Goal: Information Seeking & Learning: Learn about a topic

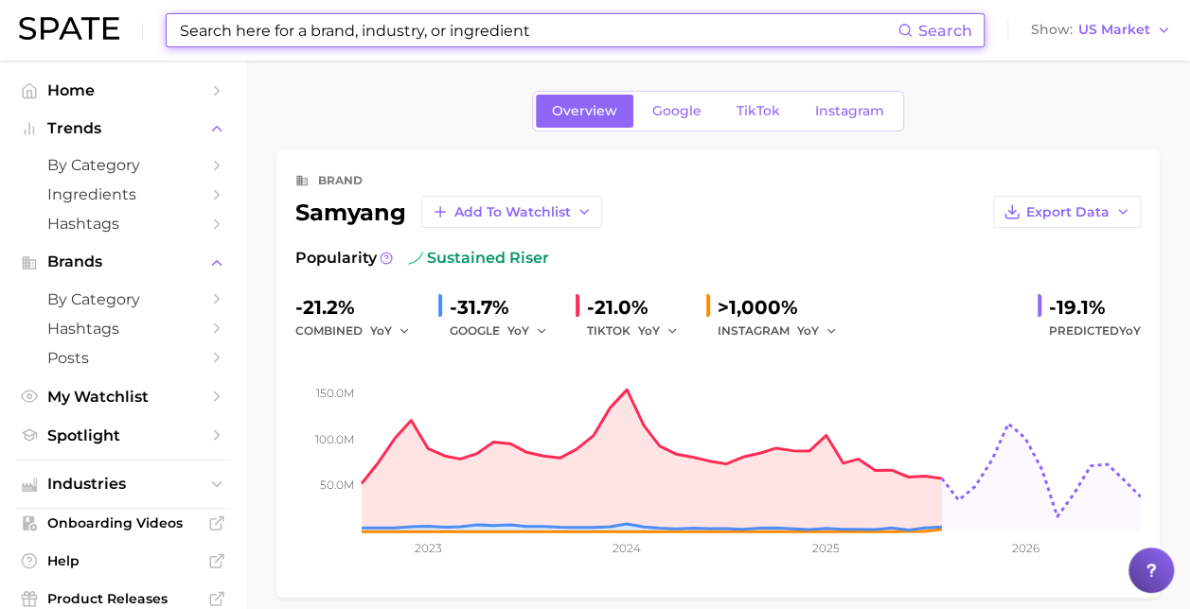
click at [512, 36] on input at bounding box center [537, 30] width 719 height 32
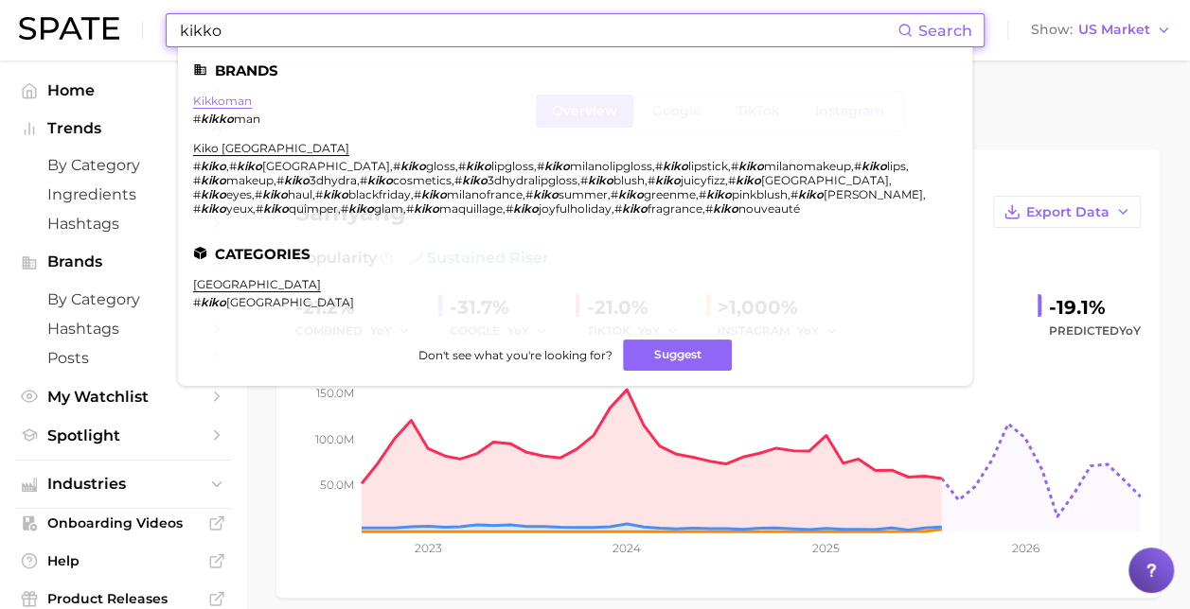
type input "kikko"
click at [235, 97] on link "kikkoman" at bounding box center [222, 101] width 59 height 14
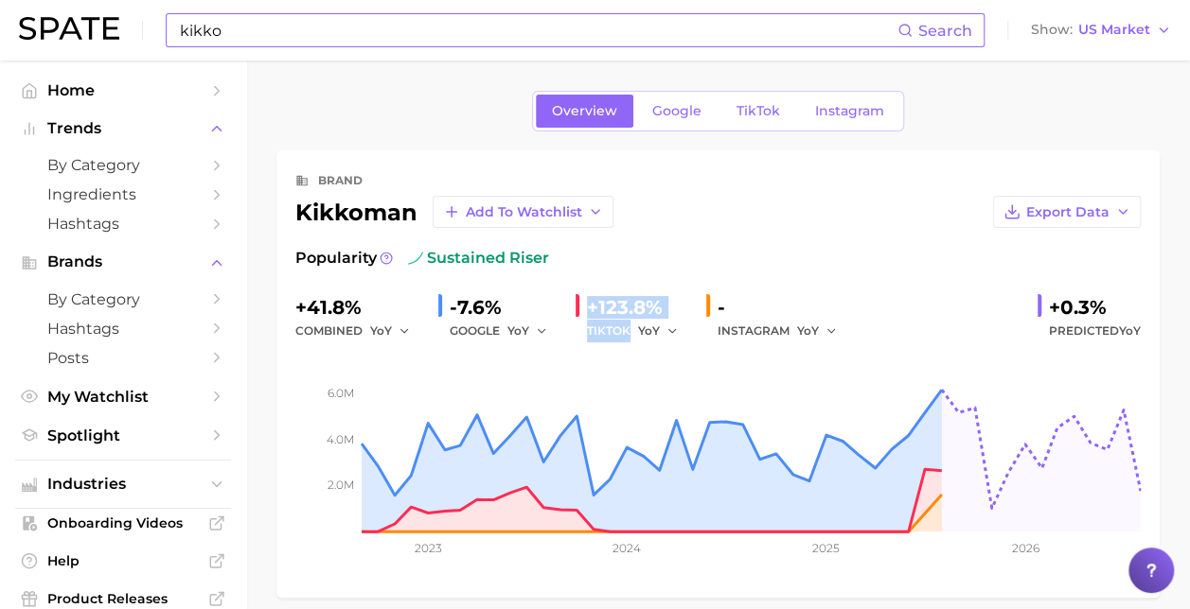
drag, startPoint x: 588, startPoint y: 307, endPoint x: 694, endPoint y: 329, distance: 108.4
click at [694, 329] on div "+41.8% combined YoY -7.6% GOOGLE YoY +123.8% TIKTOK YoY - INSTAGRAM YoY +0.3% P…" at bounding box center [717, 317] width 845 height 50
drag, startPoint x: 694, startPoint y: 329, endPoint x: 662, endPoint y: 331, distance: 31.3
click at [662, 331] on button "YoY" at bounding box center [658, 331] width 41 height 23
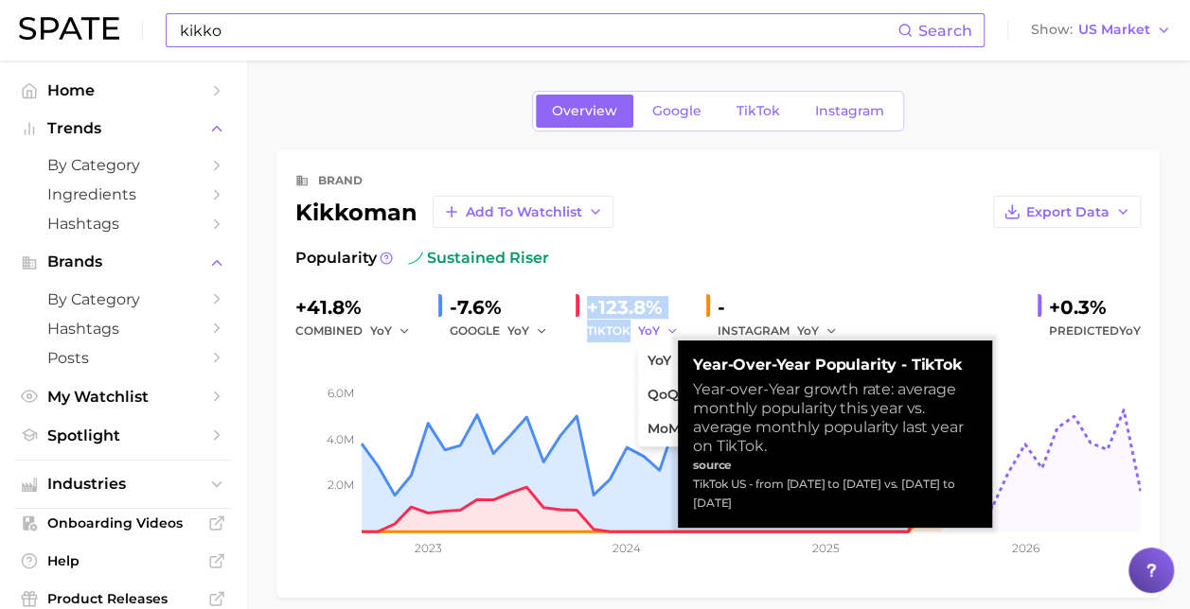
click at [662, 331] on button "YoY" at bounding box center [658, 331] width 41 height 23
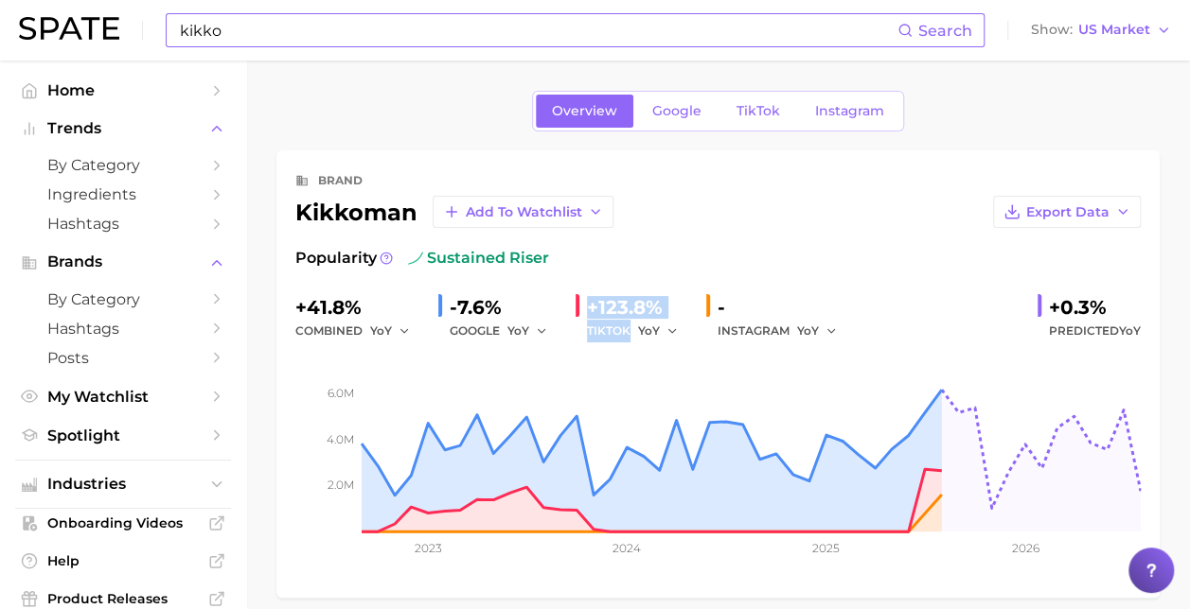
copy div "+123.8% TIKTOK"
click at [875, 237] on div "brand kikkoman Add to Watchlist Export Data Popularity sustained riser +41.8% c…" at bounding box center [717, 374] width 845 height 410
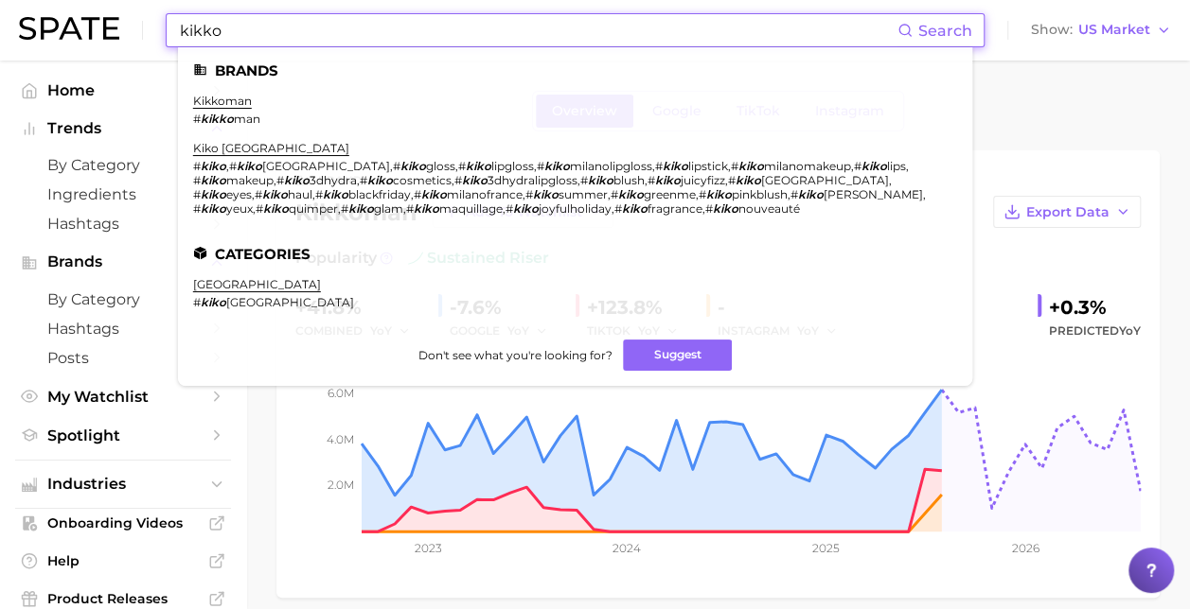
drag, startPoint x: 243, startPoint y: 34, endPoint x: 130, endPoint y: 32, distance: 113.6
click at [130, 32] on div "kikko Search Brands kikkoman # kikko man kiko milano # kiko , # kiko [GEOGRAPHI…" at bounding box center [595, 30] width 1152 height 61
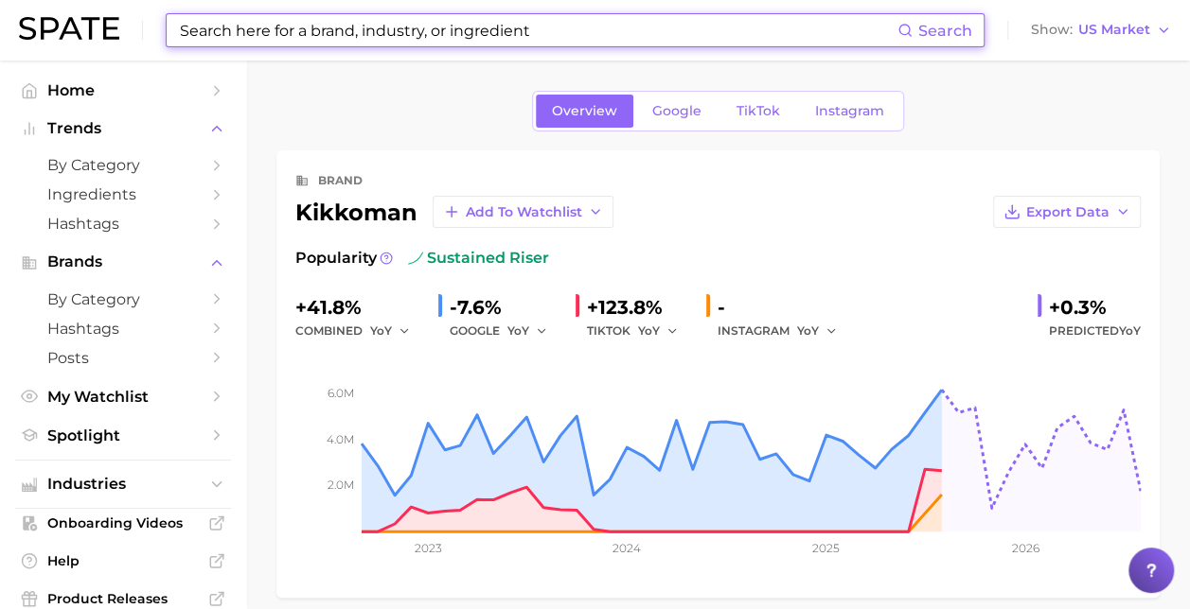
paste input "[PERSON_NAME] Foods"
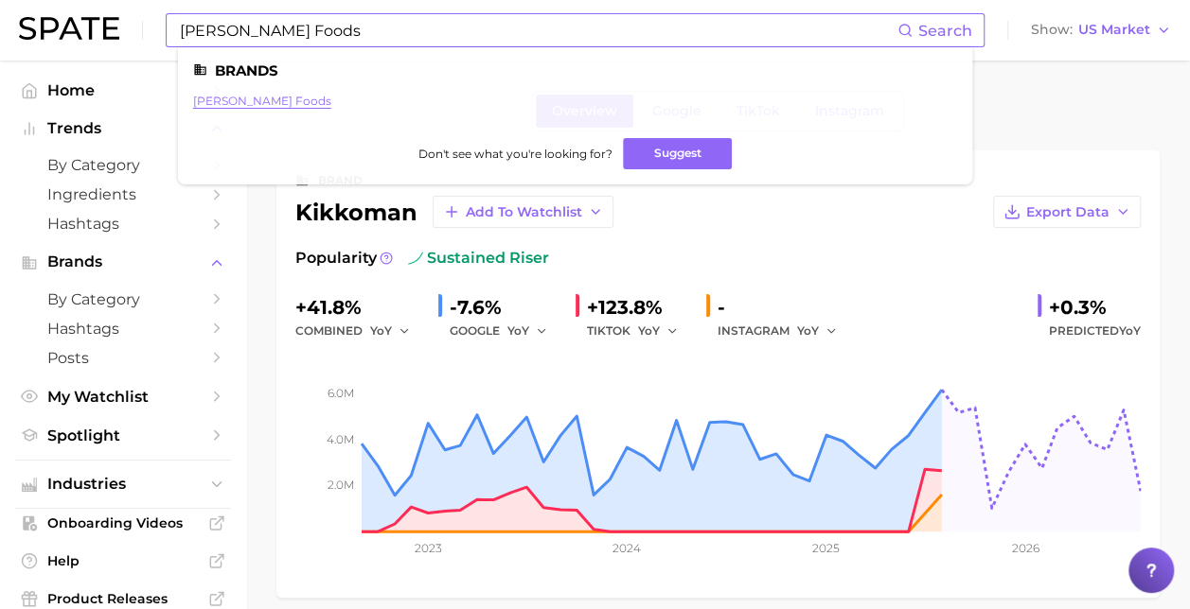
click at [248, 103] on link "[PERSON_NAME] foods" at bounding box center [262, 101] width 138 height 14
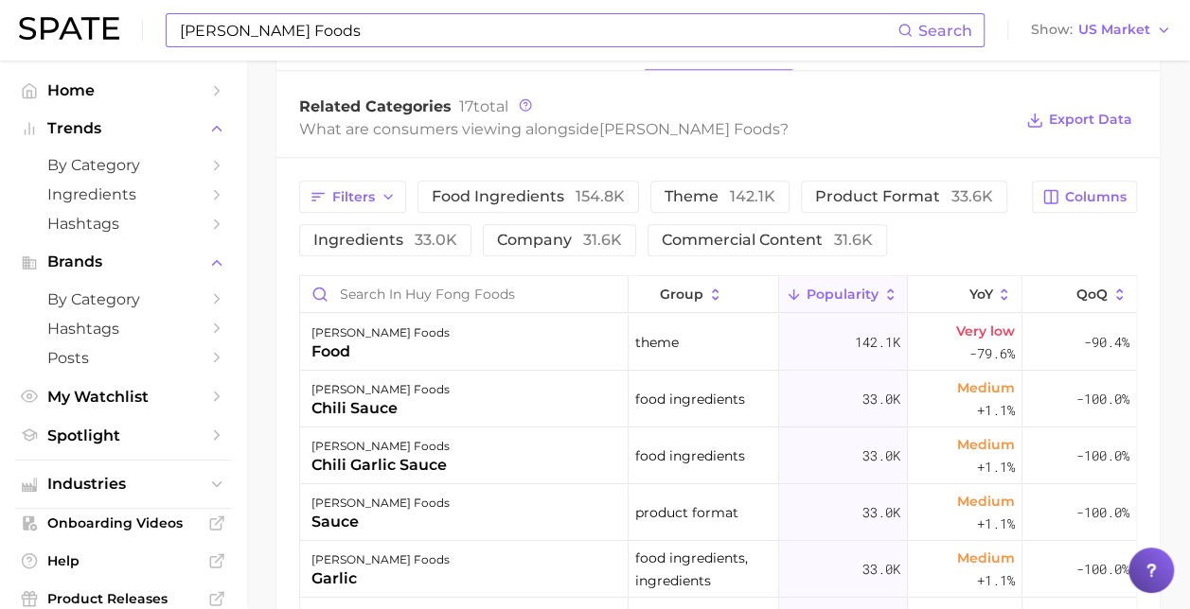
scroll to position [946, 0]
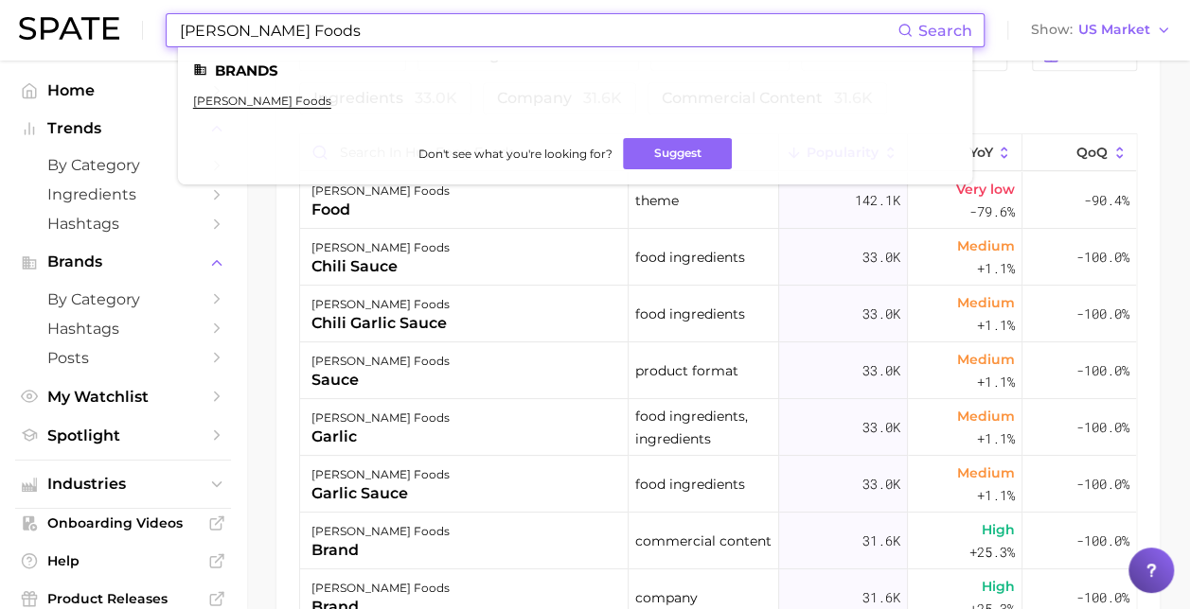
click at [374, 36] on input "[PERSON_NAME] Foods" at bounding box center [537, 30] width 719 height 32
drag, startPoint x: 374, startPoint y: 36, endPoint x: 256, endPoint y: 40, distance: 118.4
click at [256, 40] on input "[PERSON_NAME] Foods" at bounding box center [537, 30] width 719 height 32
type input "[PERSON_NAME]"
click at [286, 96] on link "[PERSON_NAME]" at bounding box center [242, 101] width 99 height 14
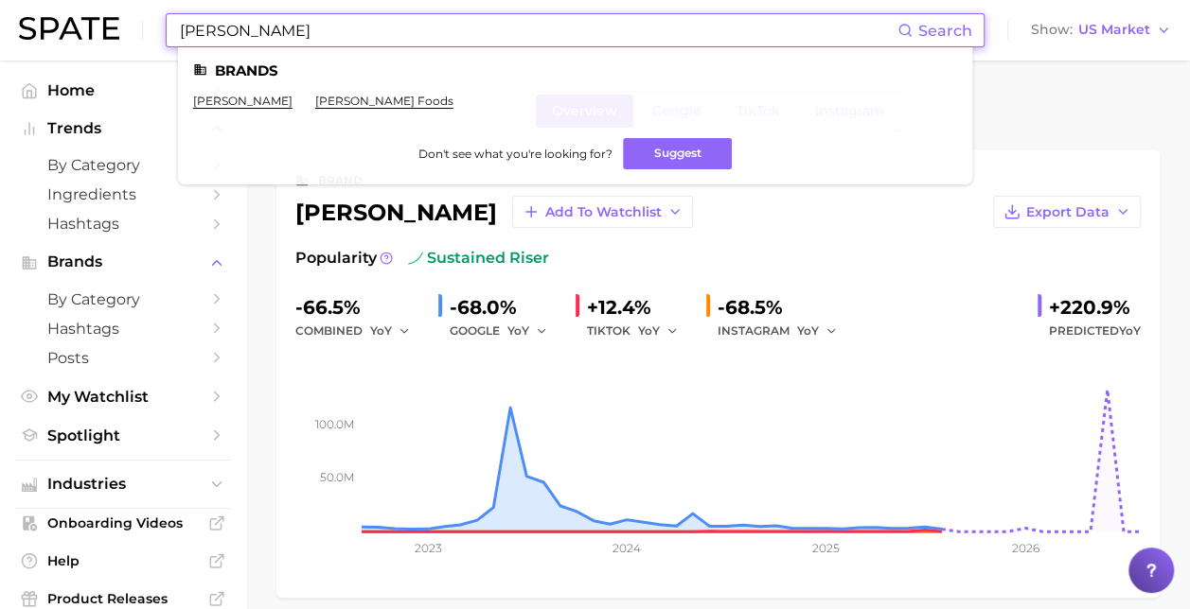
drag, startPoint x: 278, startPoint y: 23, endPoint x: 132, endPoint y: 60, distance: 150.3
click at [132, 60] on div "[PERSON_NAME] Search [PERSON_NAME] [PERSON_NAME] foods Don't see what you're lo…" at bounding box center [595, 30] width 1152 height 61
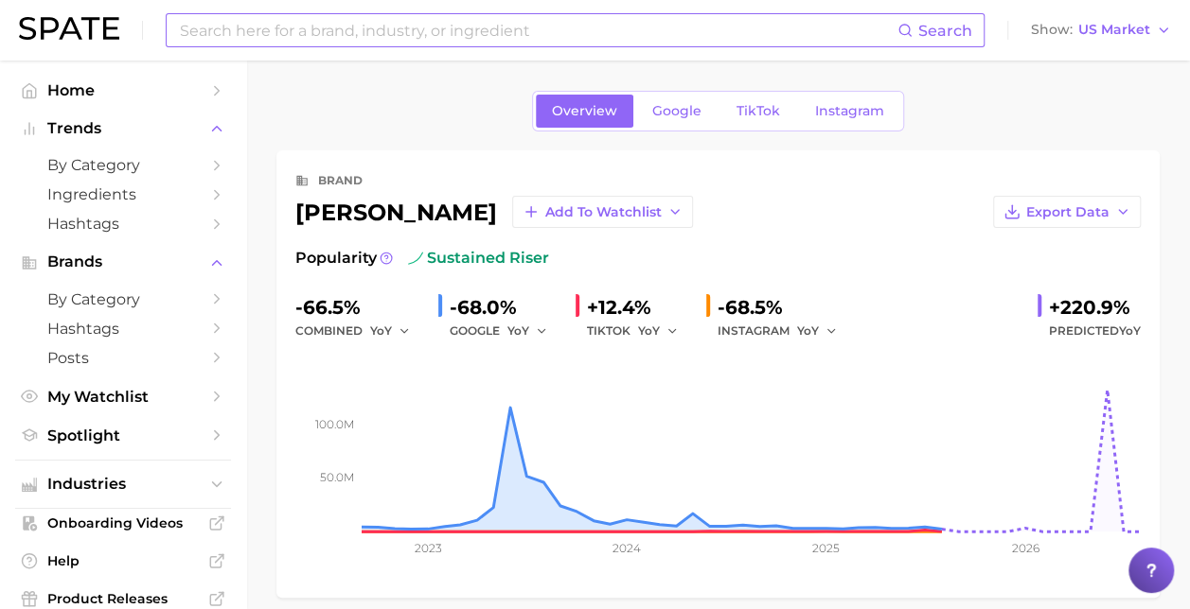
click at [386, 20] on input at bounding box center [537, 30] width 719 height 32
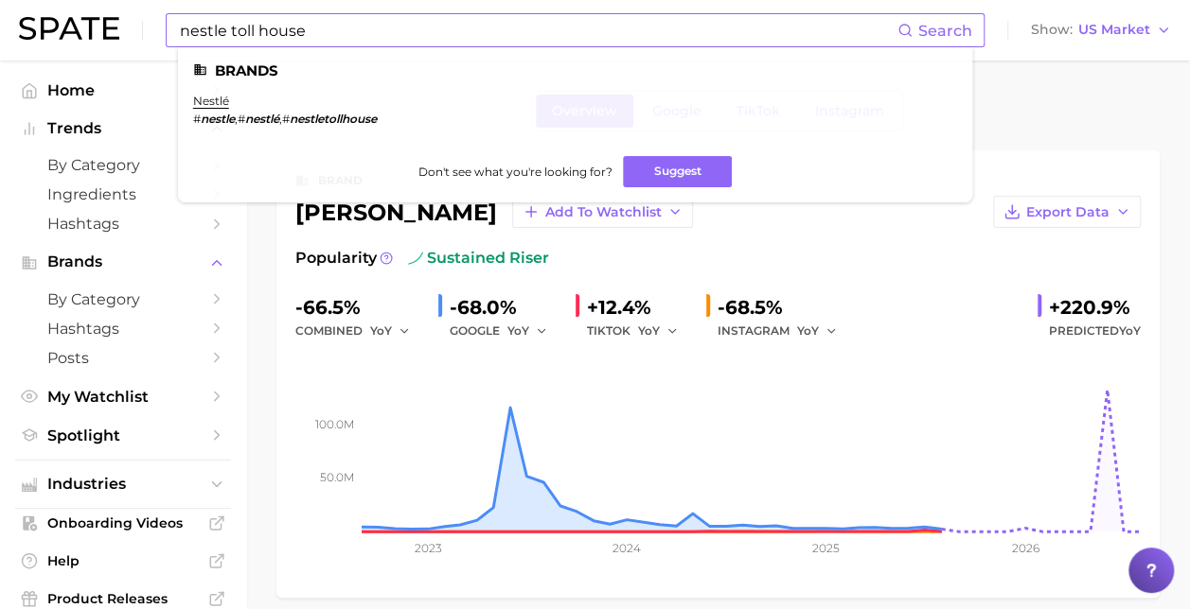
click at [321, 118] on em "nestletollhouse" at bounding box center [333, 119] width 87 height 14
drag, startPoint x: 307, startPoint y: 29, endPoint x: 254, endPoint y: 31, distance: 53.0
click at [254, 31] on input "nestle toll house" at bounding box center [537, 30] width 719 height 32
click at [206, 104] on link "nestlé" at bounding box center [211, 101] width 36 height 14
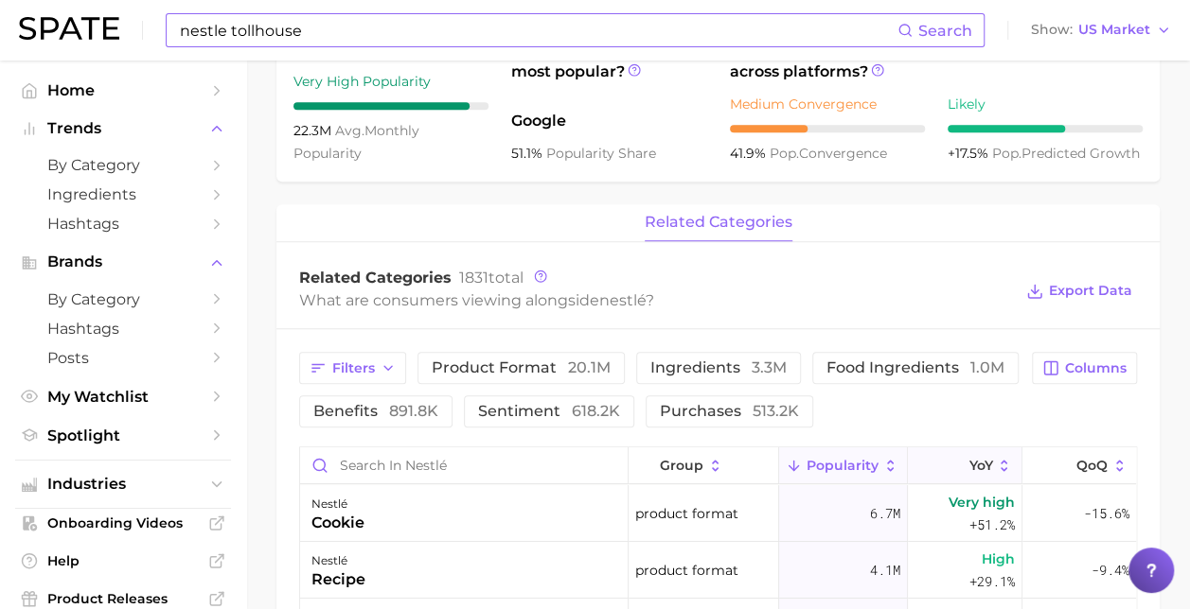
scroll to position [662, 0]
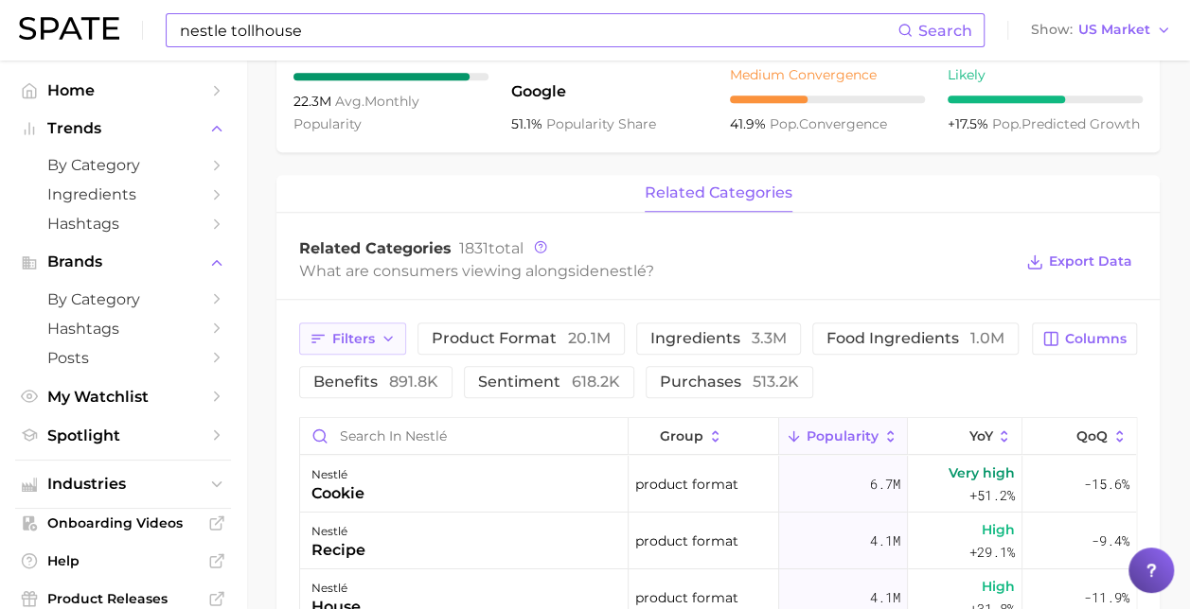
click at [333, 331] on span "Filters" at bounding box center [353, 339] width 43 height 16
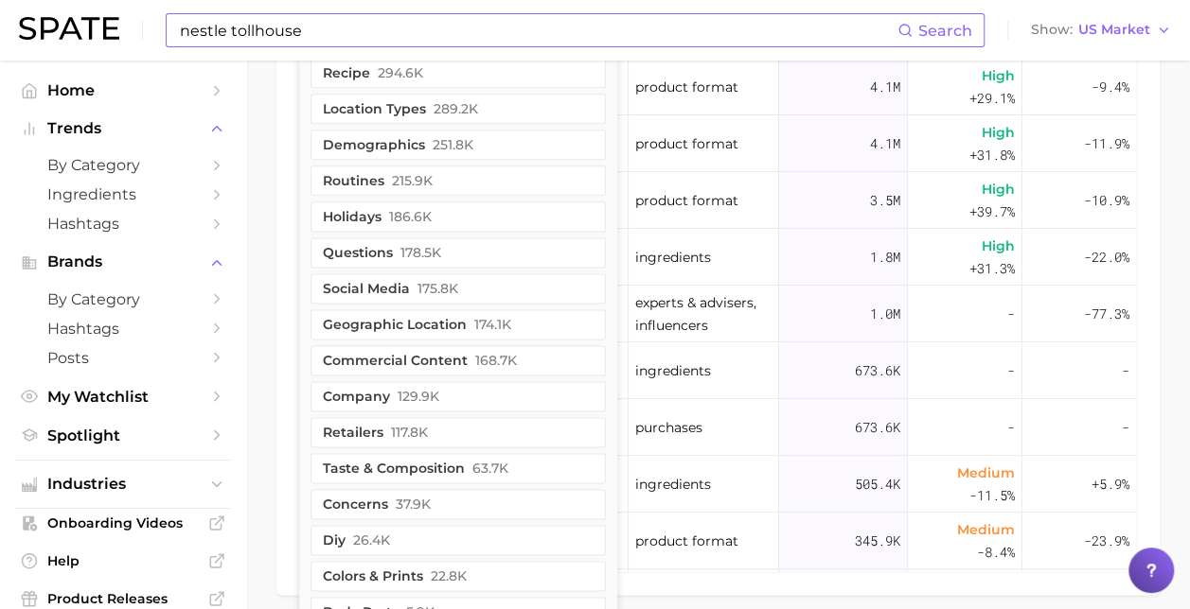
scroll to position [1230, 0]
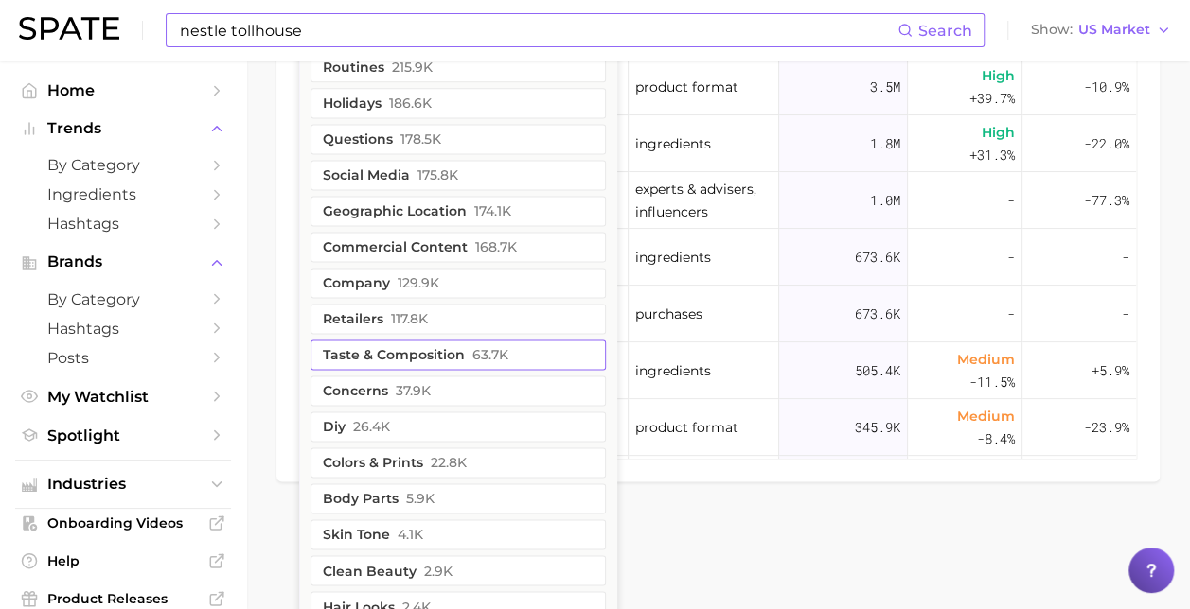
click at [517, 352] on button "taste & composition 63.7k" at bounding box center [457, 355] width 295 height 30
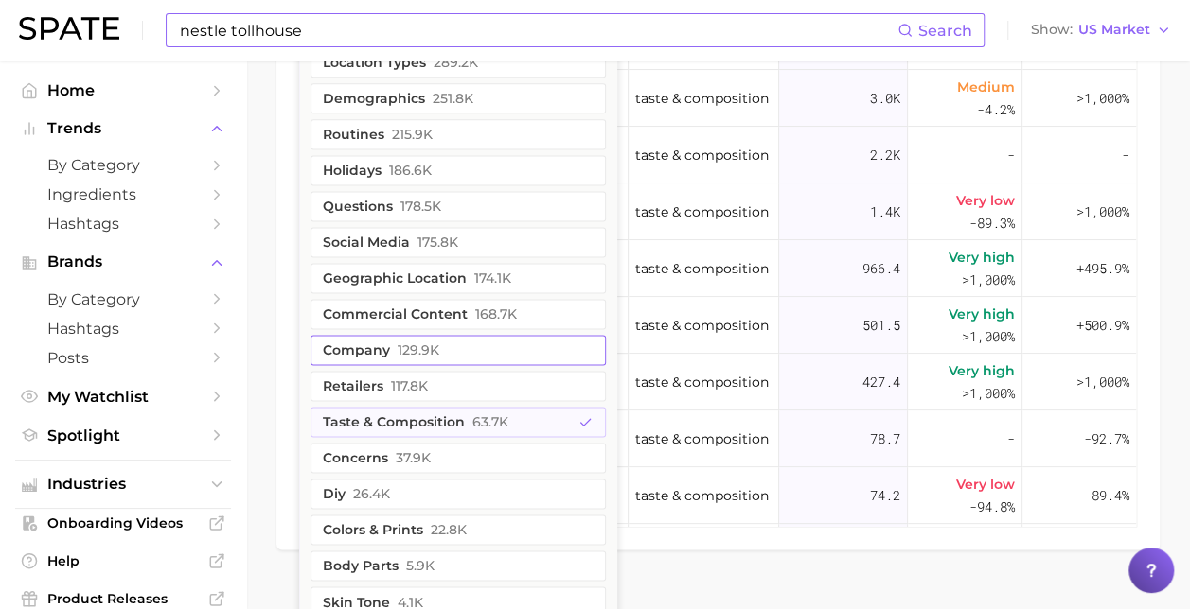
scroll to position [1177, 0]
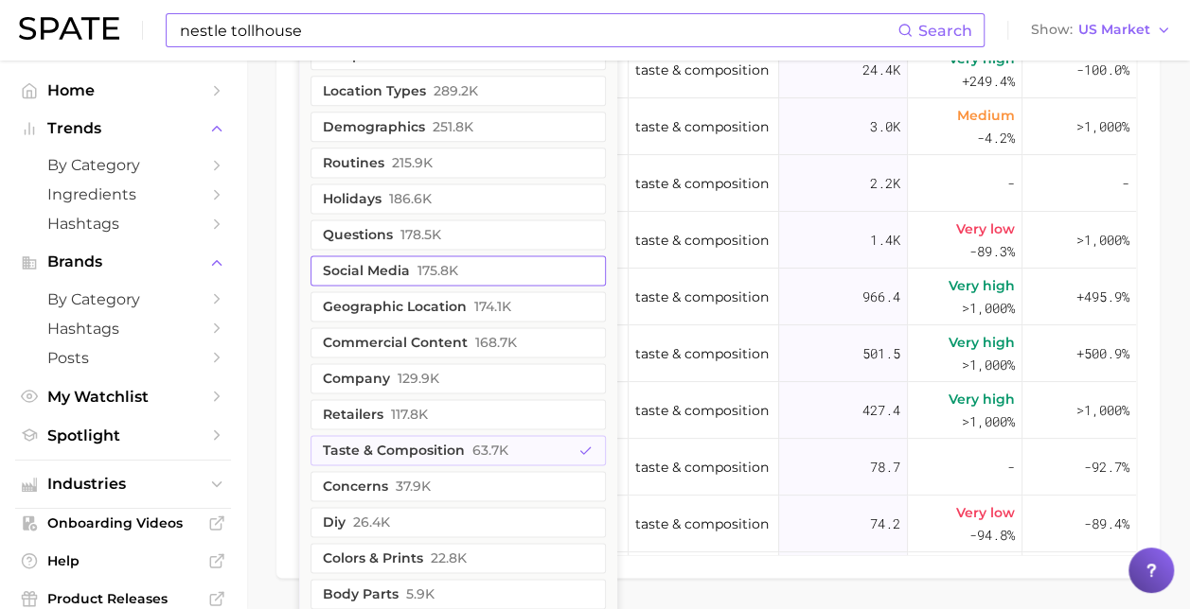
click at [453, 268] on span "175.8k" at bounding box center [437, 270] width 41 height 15
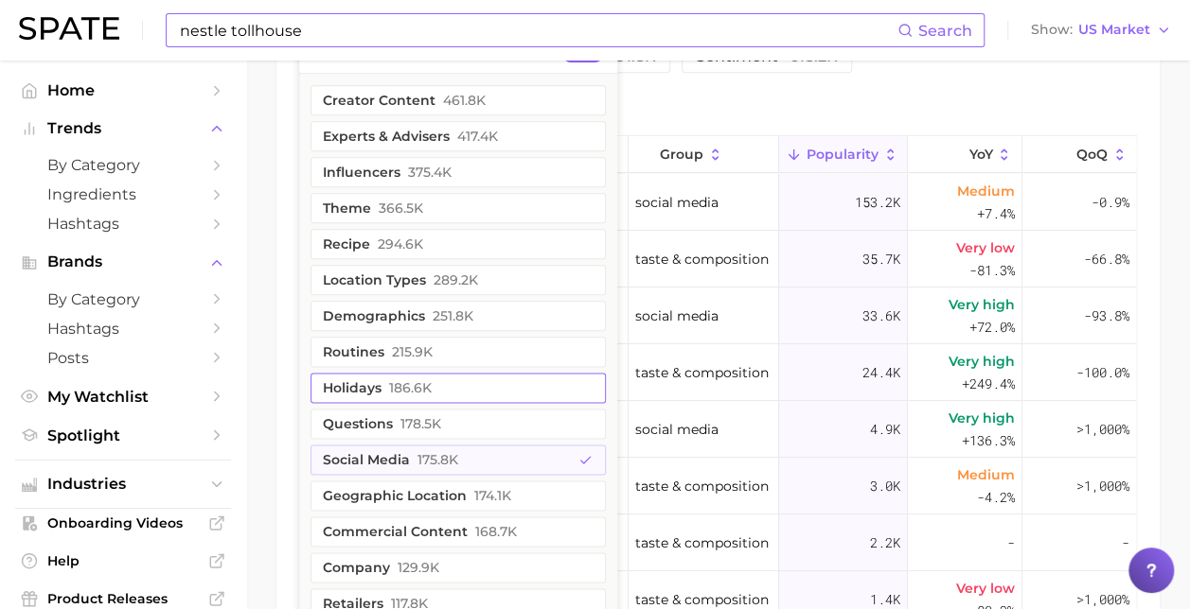
scroll to position [893, 0]
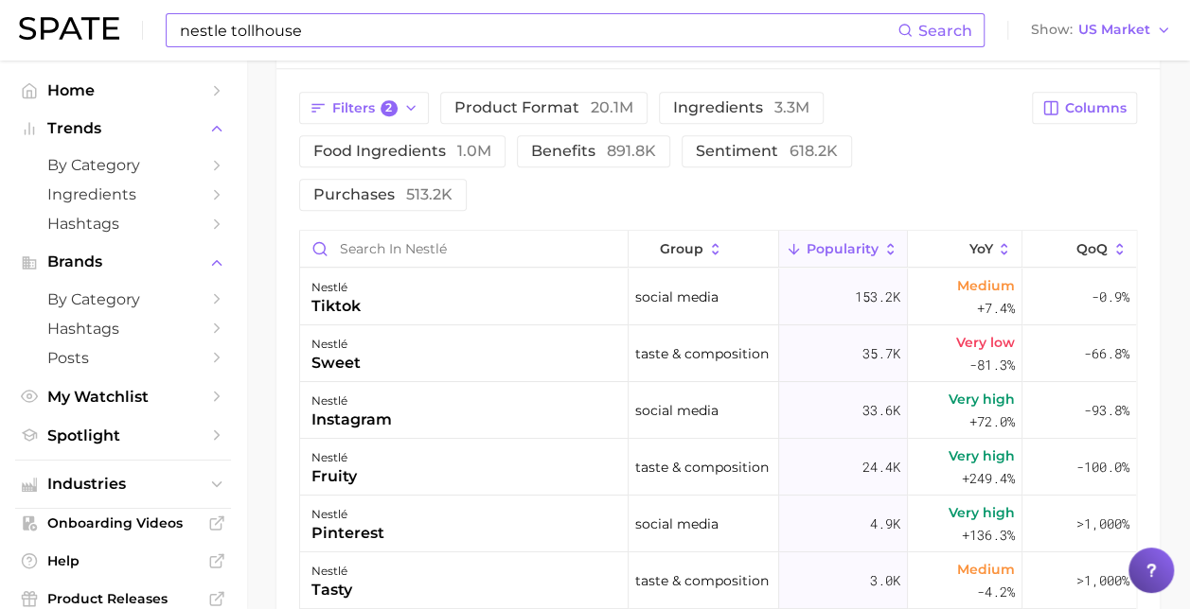
click at [939, 168] on div "Filters 2 product format 20.1m ingredients 3.3m food ingredients 1.0m benefits …" at bounding box center [659, 151] width 721 height 119
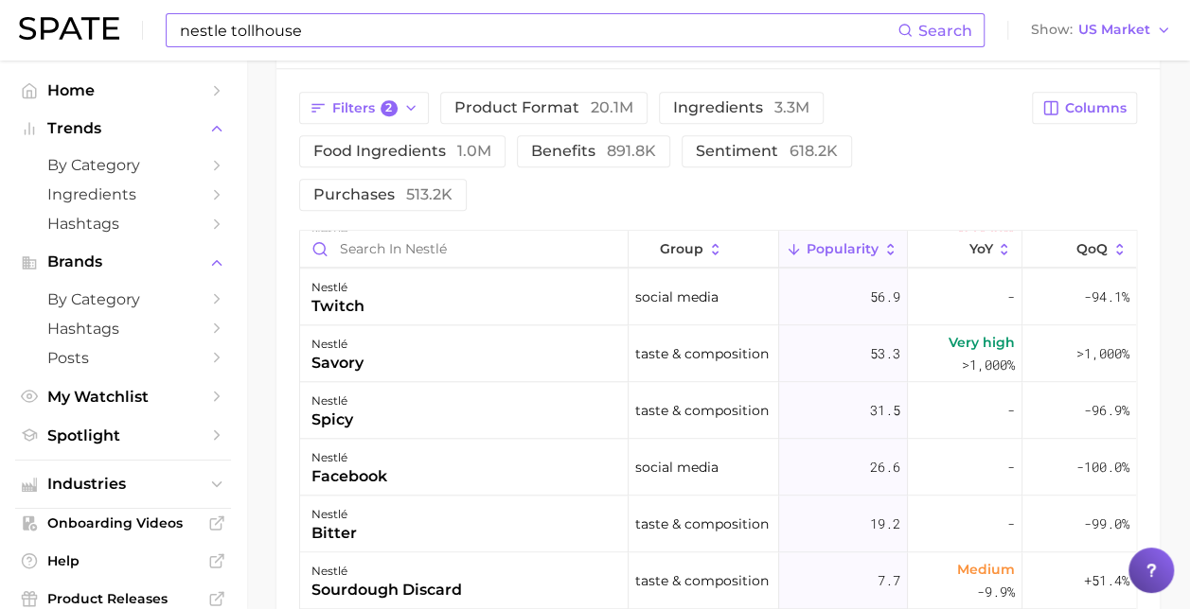
scroll to position [568, 0]
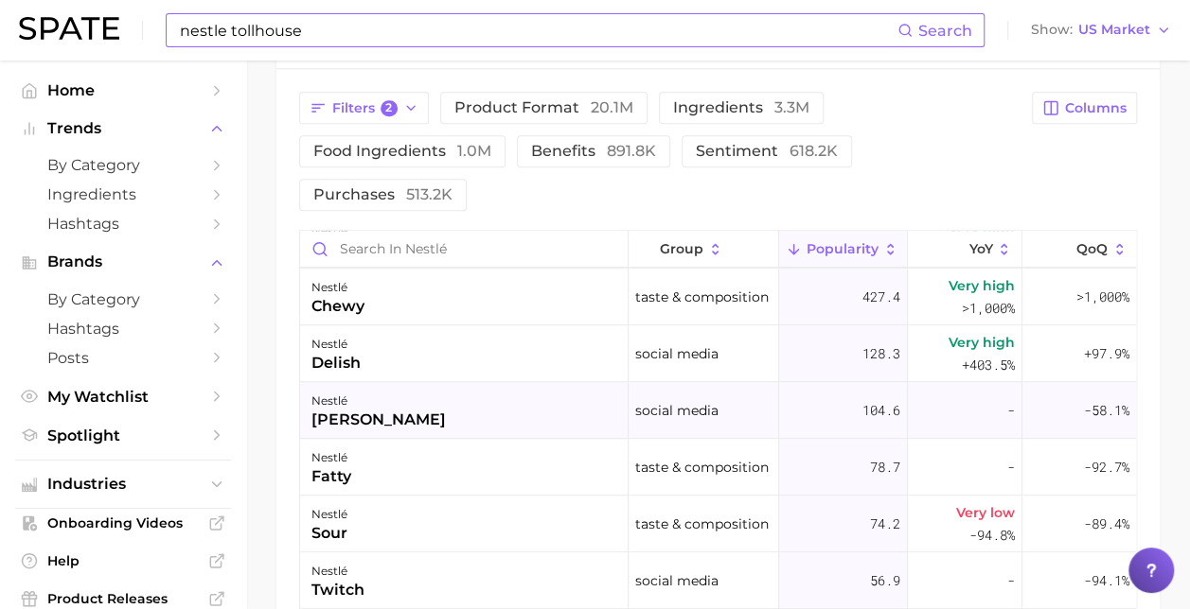
click at [421, 415] on div "[PERSON_NAME]" at bounding box center [378, 420] width 134 height 23
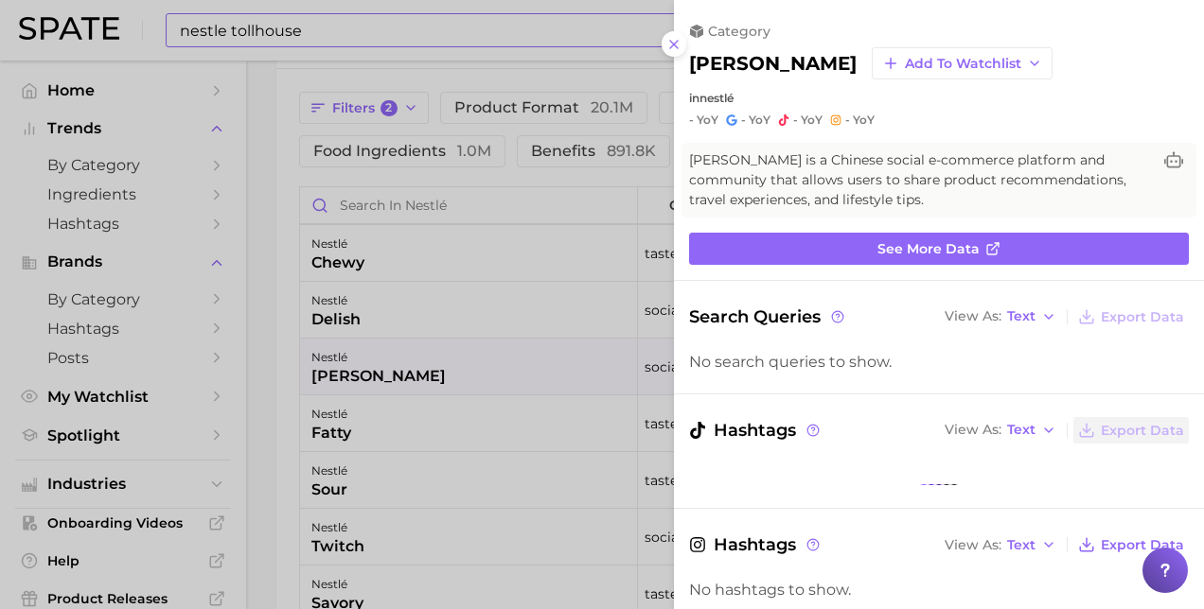
click at [520, 331] on div at bounding box center [602, 304] width 1204 height 609
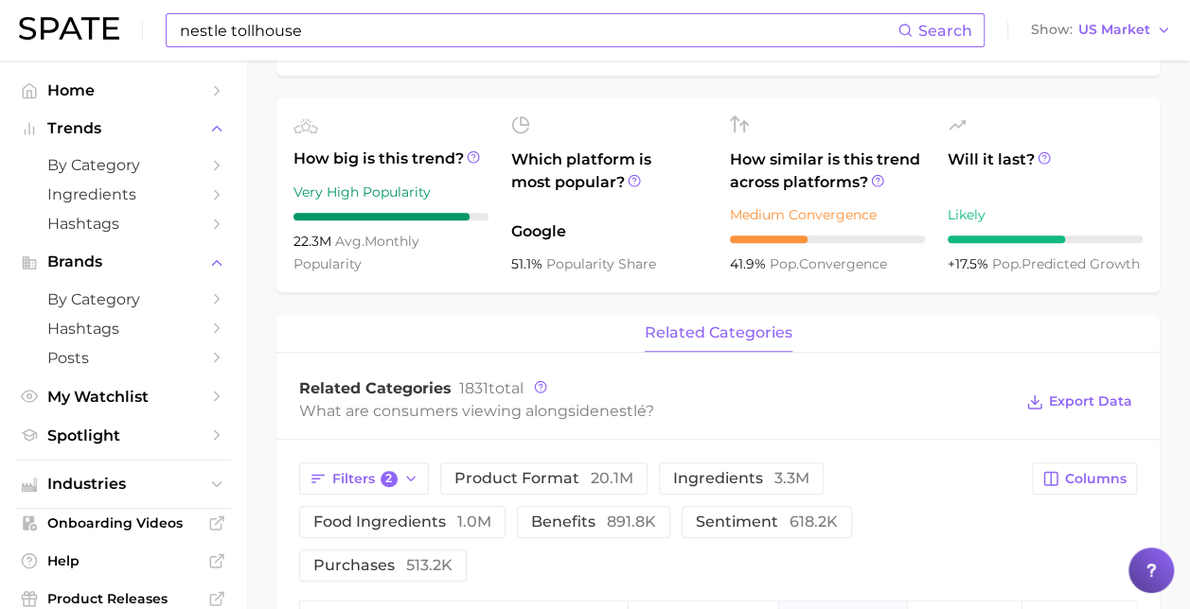
scroll to position [420, 0]
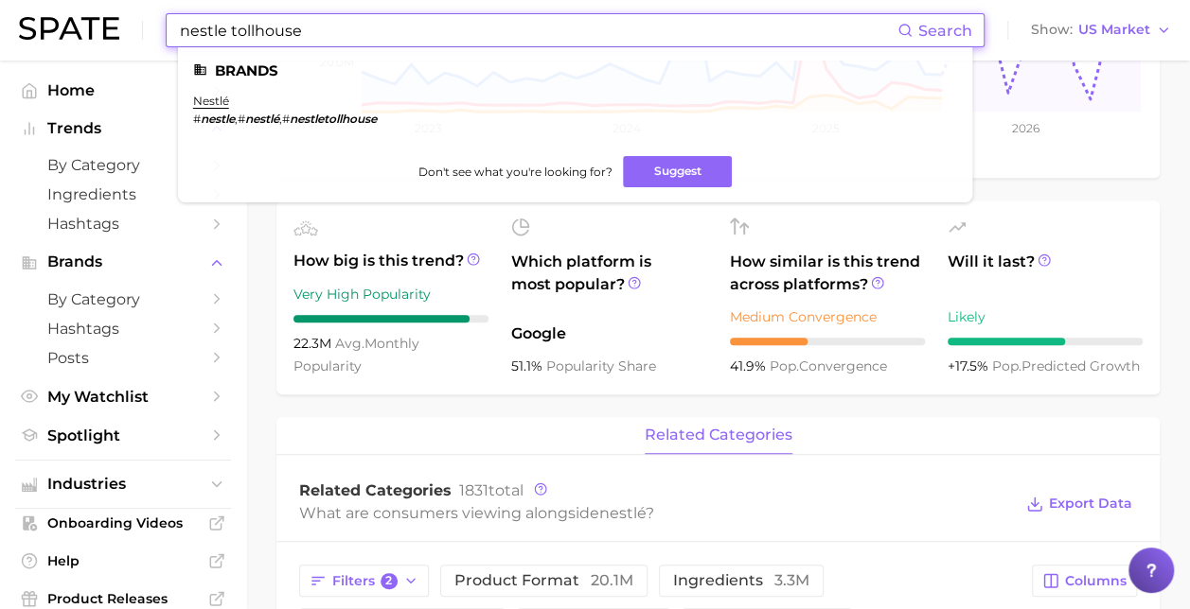
drag, startPoint x: 309, startPoint y: 32, endPoint x: 123, endPoint y: 53, distance: 186.7
click at [123, 53] on div "nestle tollhouse Search Brands nestlé # nestle , # nestlé , # nestletollhouse D…" at bounding box center [595, 30] width 1152 height 61
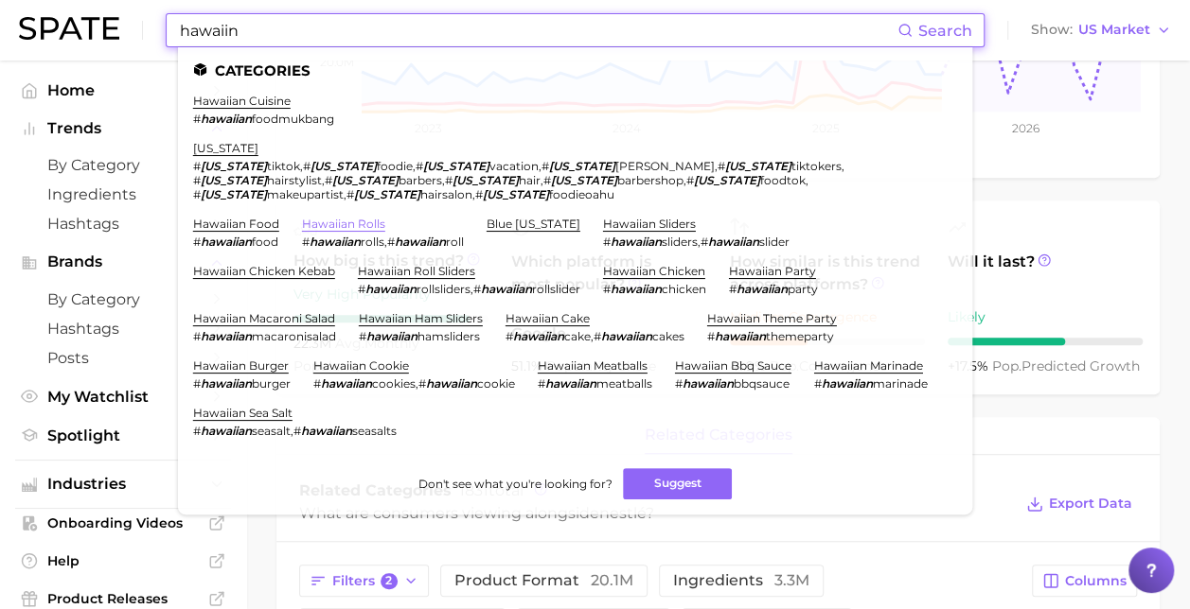
type input "hawaiin"
click at [366, 217] on link "hawaiian rolls" at bounding box center [343, 224] width 83 height 14
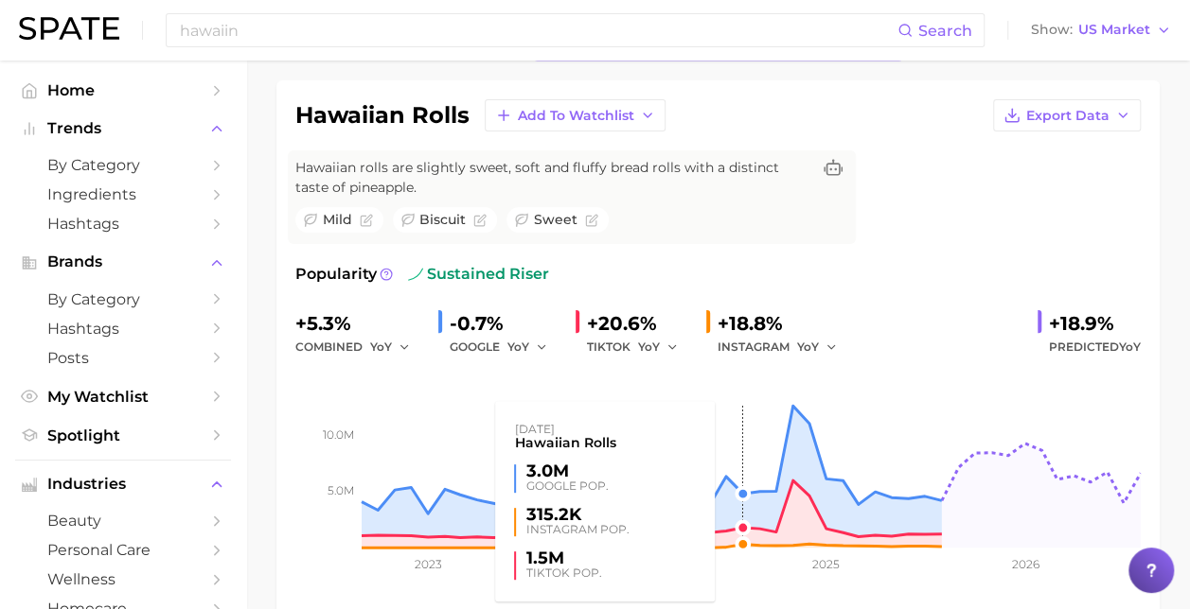
scroll to position [284, 0]
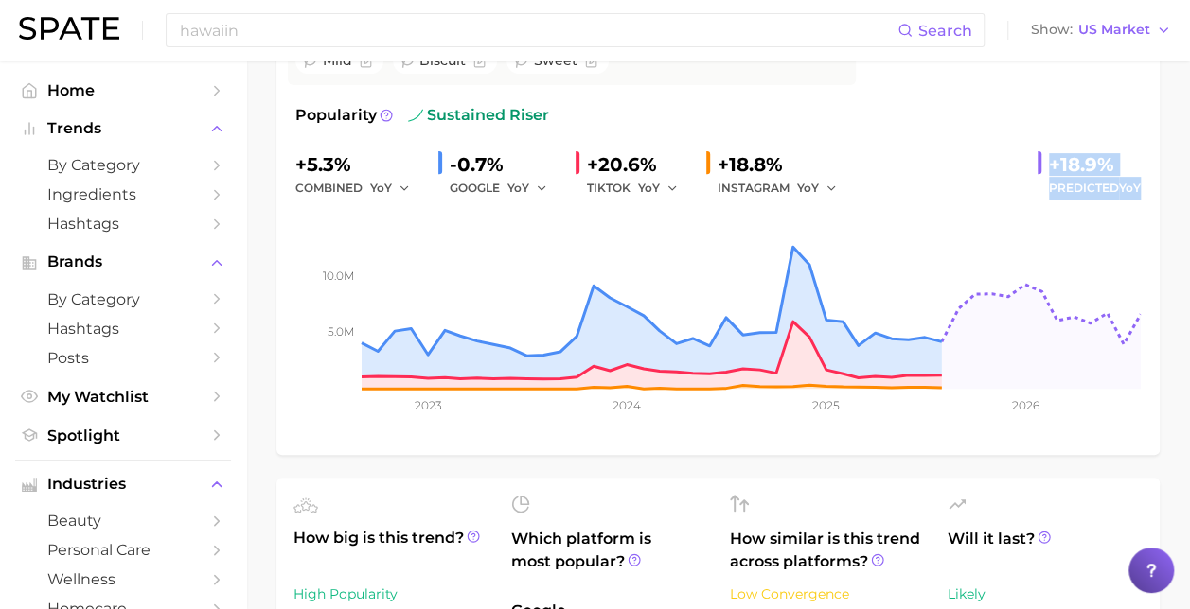
drag, startPoint x: 1039, startPoint y: 155, endPoint x: 1156, endPoint y: 191, distance: 122.7
click at [1156, 191] on div "hawaiian rolls Add to Watchlist Export Data Hawaiian rolls are slightly sweet, …" at bounding box center [717, 188] width 883 height 534
drag, startPoint x: 1156, startPoint y: 191, endPoint x: 1098, endPoint y: 178, distance: 60.2
copy div "+18.9% Predicted YoY"
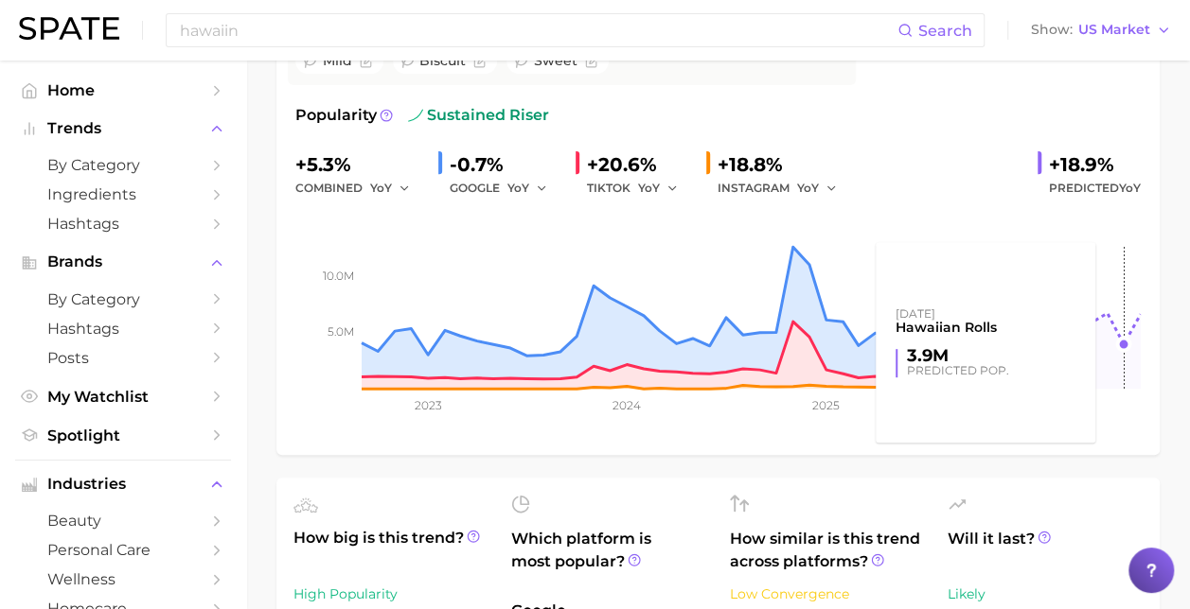
click at [1119, 214] on rect at bounding box center [717, 294] width 845 height 189
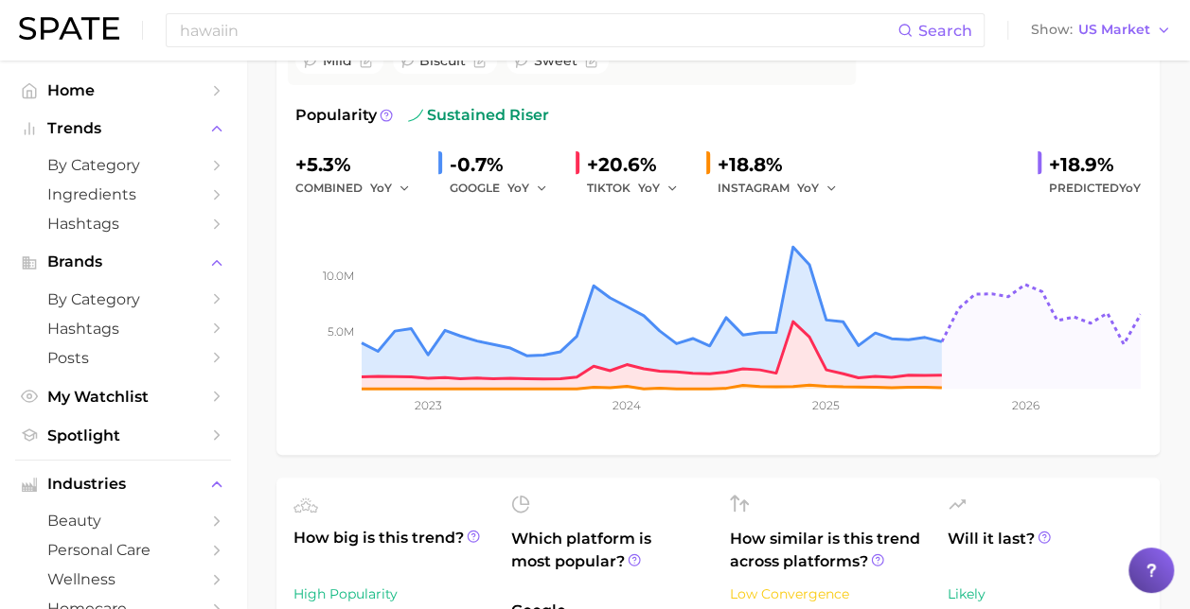
click at [835, 76] on div "Hawaiian rolls are slightly sweet, soft and fluffy bread rolls with a distinct …" at bounding box center [572, 38] width 568 height 94
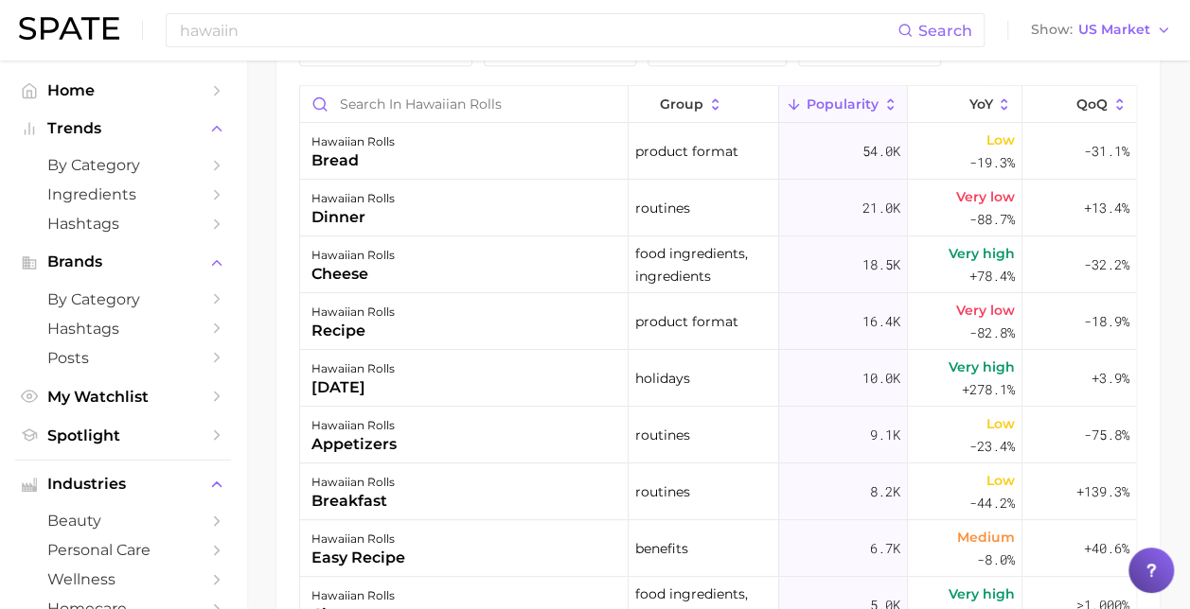
scroll to position [0, 0]
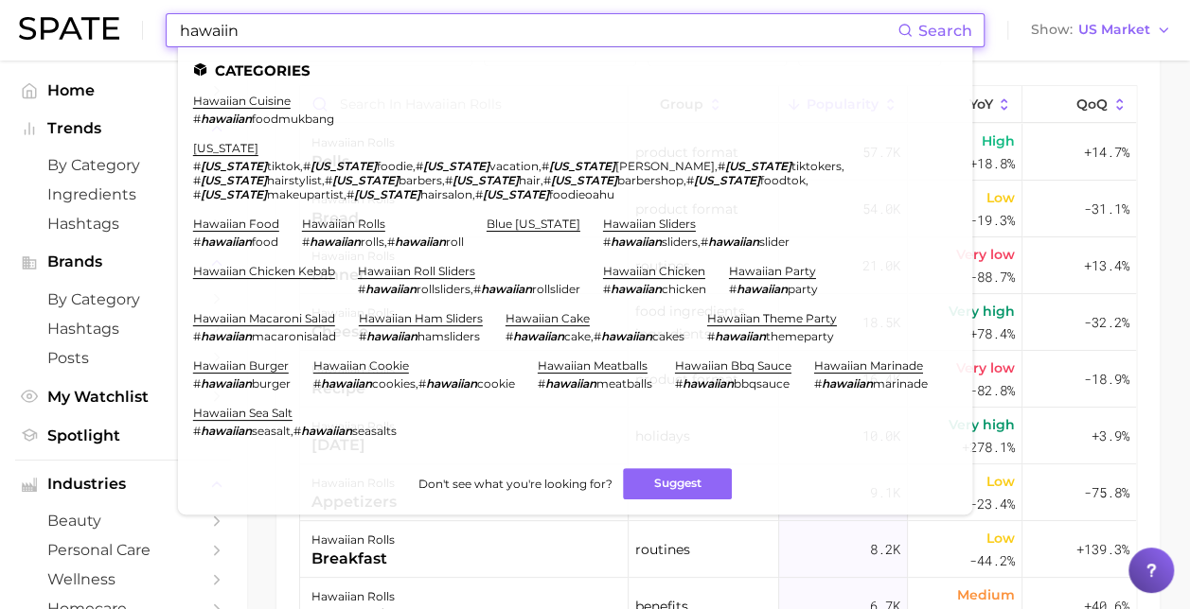
drag, startPoint x: 345, startPoint y: 28, endPoint x: 33, endPoint y: 35, distance: 312.4
click at [33, 35] on div "hawaiin Search Categories hawaiian cuisine # hawaiian foodmukbang [US_STATE][GE…" at bounding box center [595, 30] width 1152 height 61
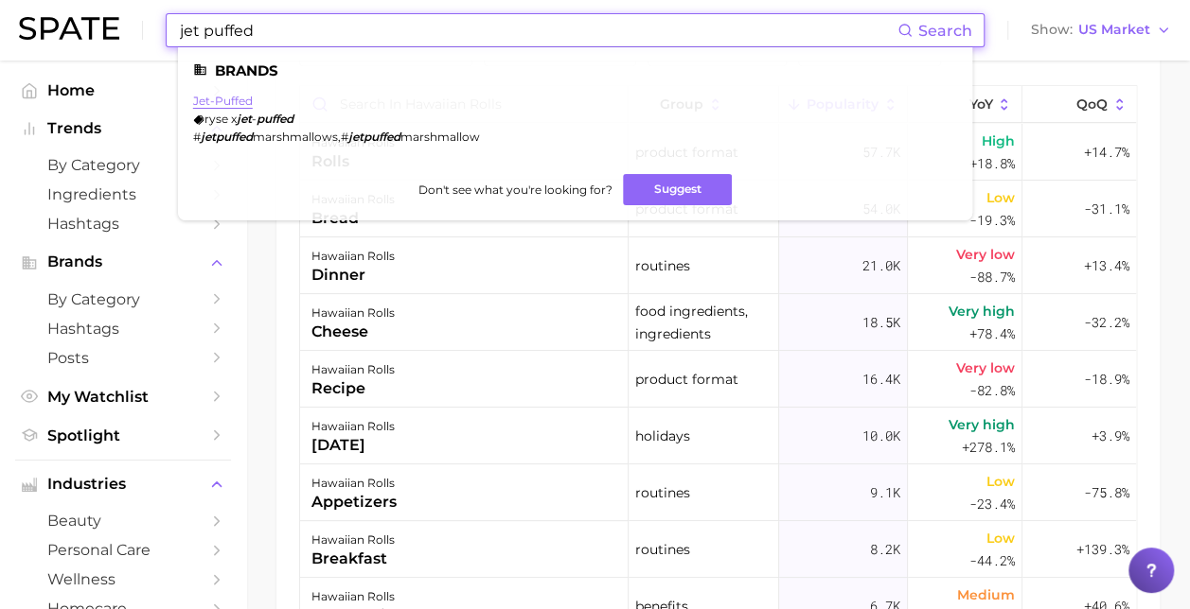
type input "jet puffed"
click at [236, 96] on link "jet-puffed" at bounding box center [223, 101] width 60 height 14
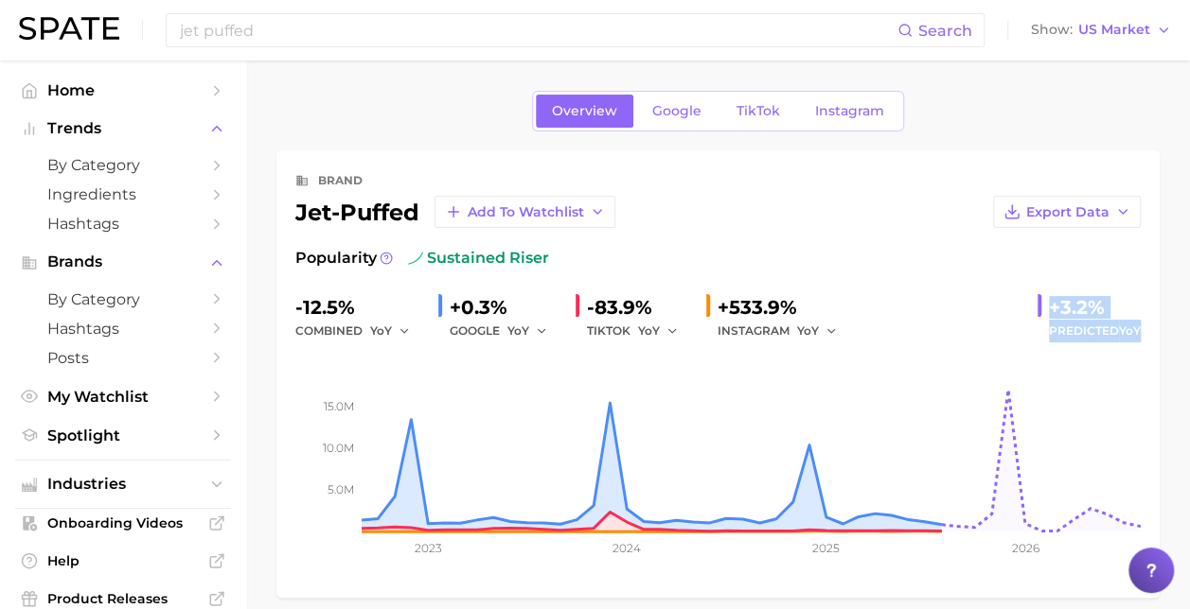
drag, startPoint x: 1045, startPoint y: 303, endPoint x: 1139, endPoint y: 328, distance: 98.0
click at [1139, 328] on div "+3.2% Predicted YoY" at bounding box center [1088, 317] width 103 height 50
drag, startPoint x: 1139, startPoint y: 328, endPoint x: 1100, endPoint y: 333, distance: 40.0
copy div "+3.2% Predicted YoY"
click at [959, 312] on div "-12.5% combined YoY +0.3% GOOGLE YoY -83.9% TIKTOK YoY +533.9% INSTAGRAM YoY +3…" at bounding box center [717, 317] width 845 height 50
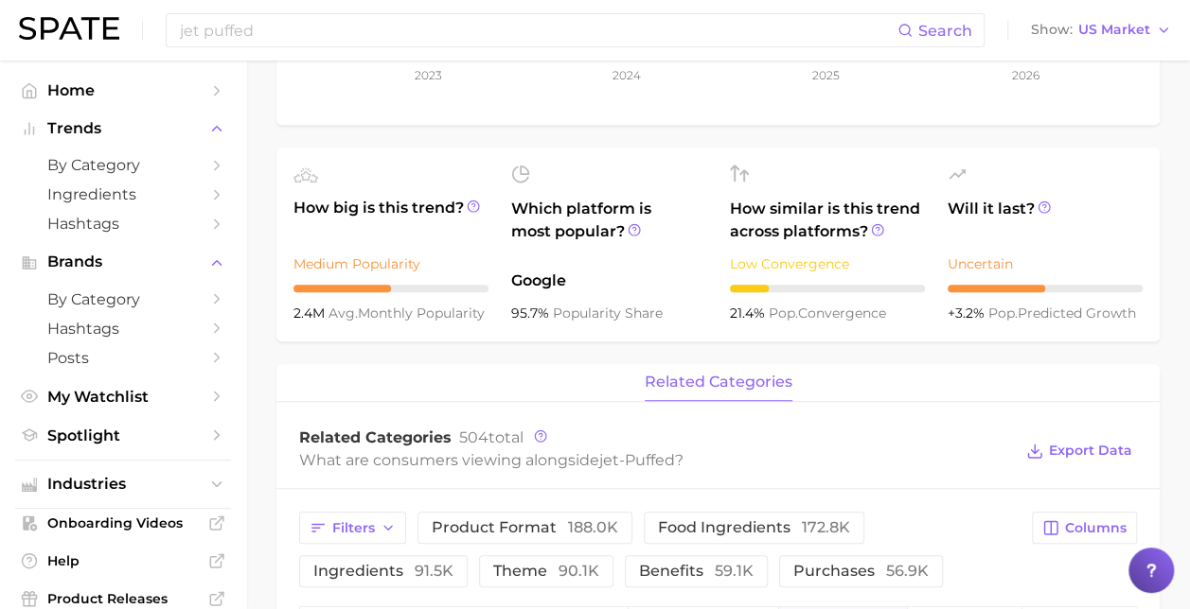
scroll to position [946, 0]
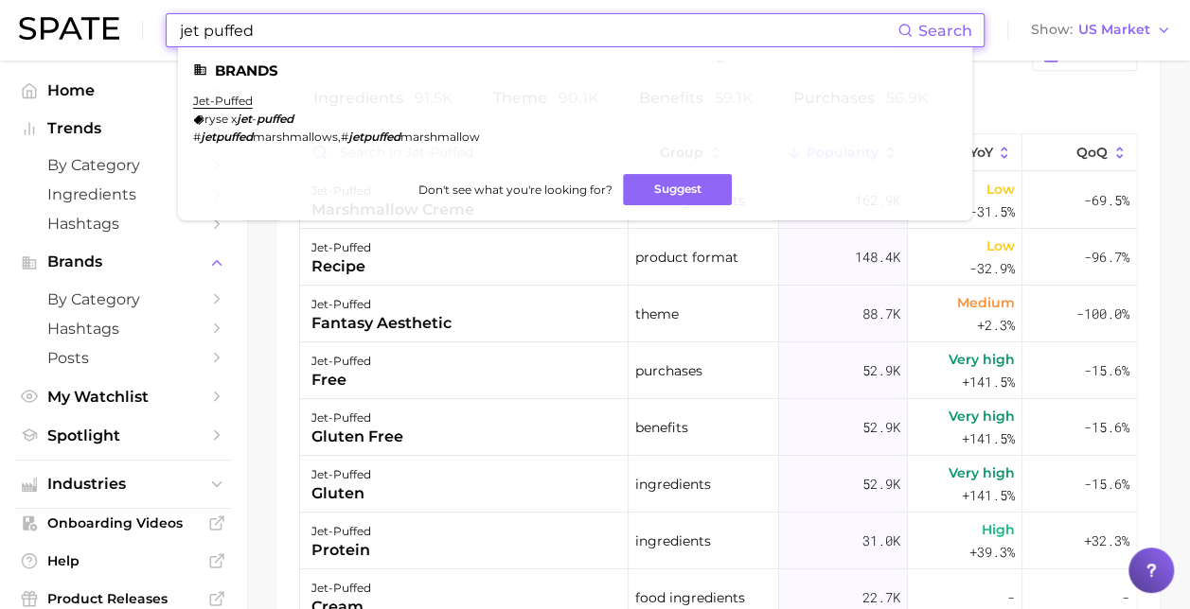
drag, startPoint x: 351, startPoint y: 26, endPoint x: 301, endPoint y: 51, distance: 56.3
click at [322, 30] on input "jet puffed" at bounding box center [537, 30] width 719 height 32
click at [178, 29] on input "jet puffed" at bounding box center [537, 30] width 719 height 32
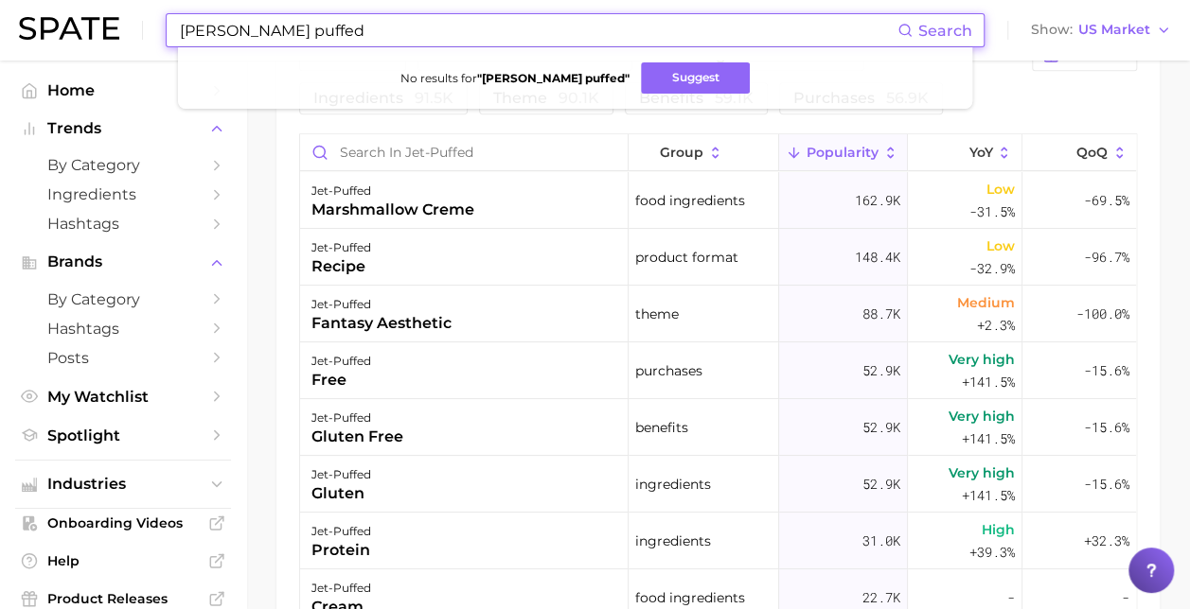
drag, startPoint x: 399, startPoint y: 39, endPoint x: 127, endPoint y: 37, distance: 272.6
click at [127, 37] on div "[PERSON_NAME] jet puffed Search No results for " [PERSON_NAME] jet puffed " Sug…" at bounding box center [595, 30] width 1152 height 61
type input "jet puffed kraft"
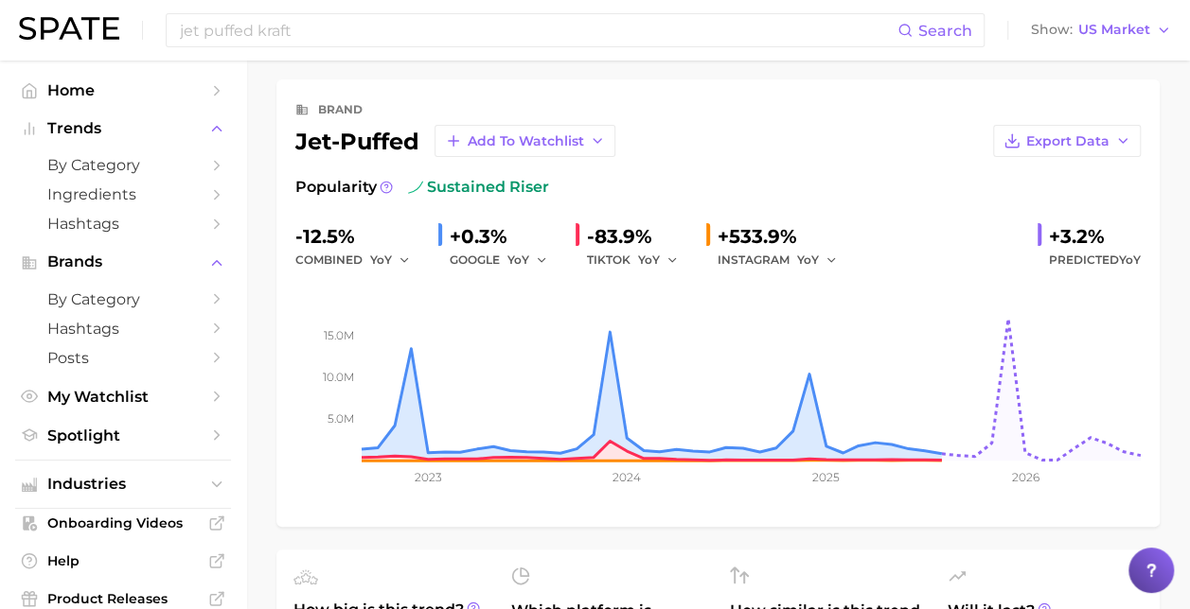
scroll to position [0, 0]
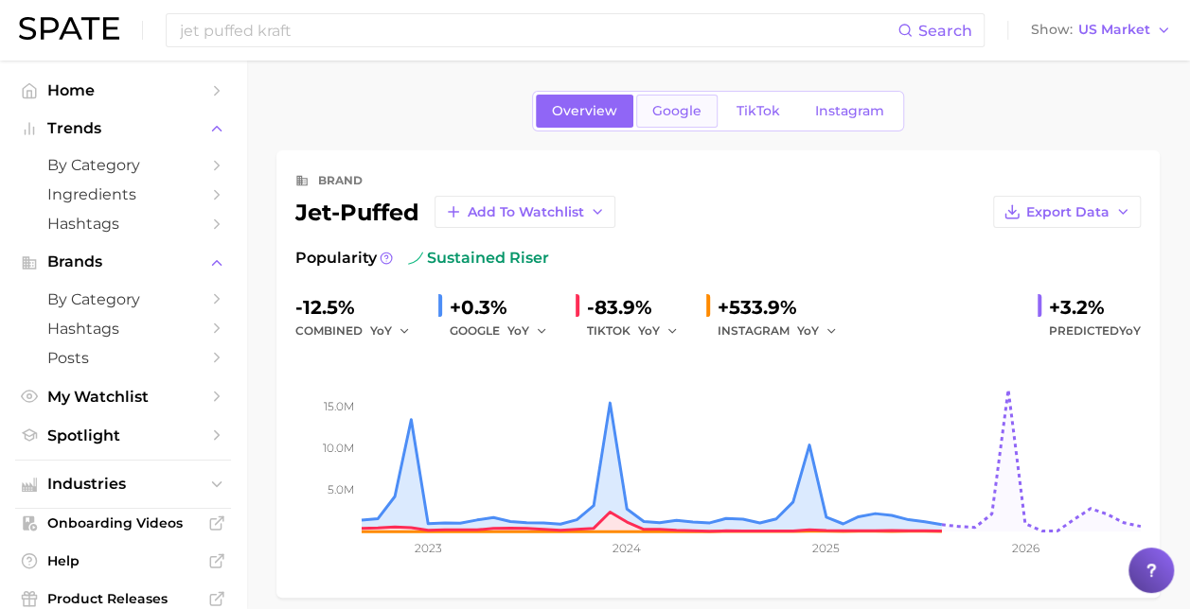
click at [668, 122] on link "Google" at bounding box center [676, 111] width 81 height 33
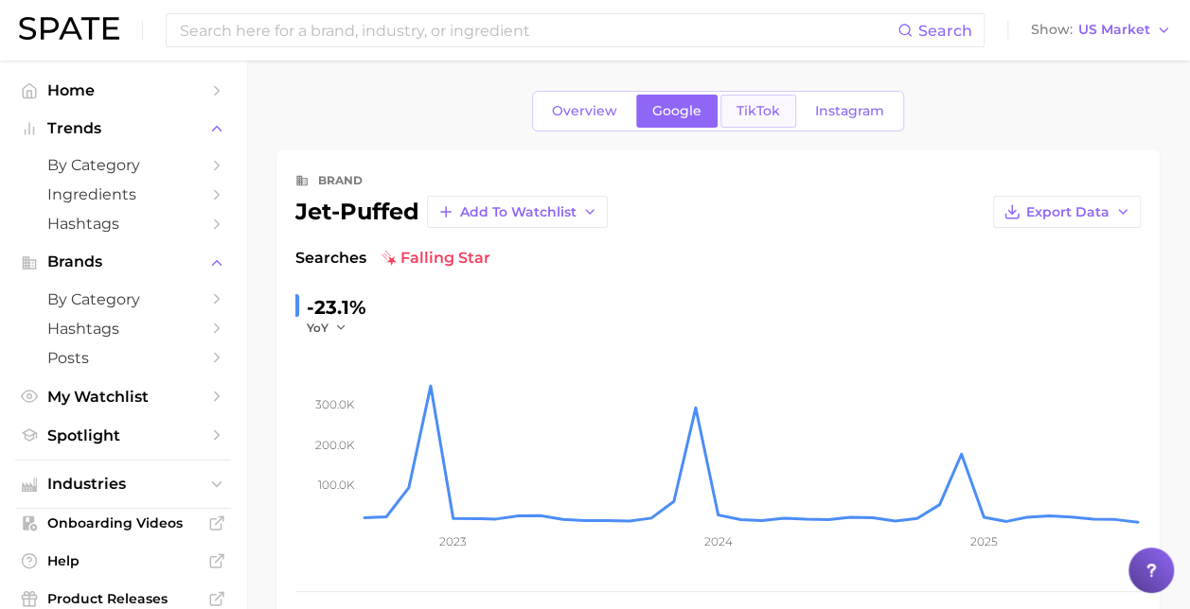
click at [751, 117] on span "TikTok" at bounding box center [758, 111] width 44 height 16
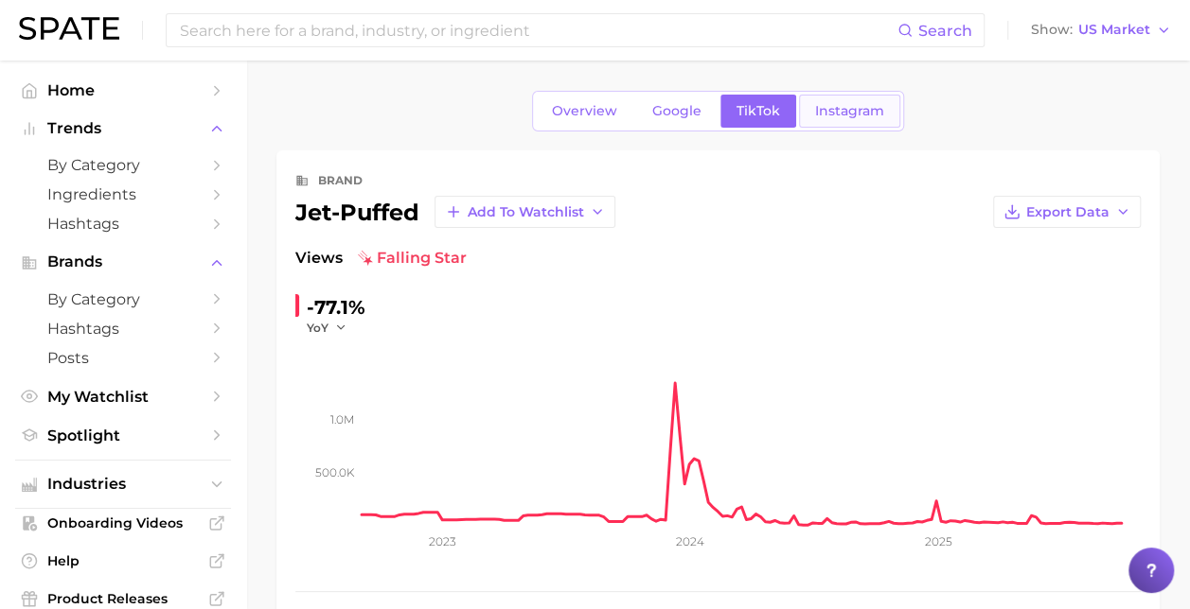
click at [814, 120] on link "Instagram" at bounding box center [849, 111] width 101 height 33
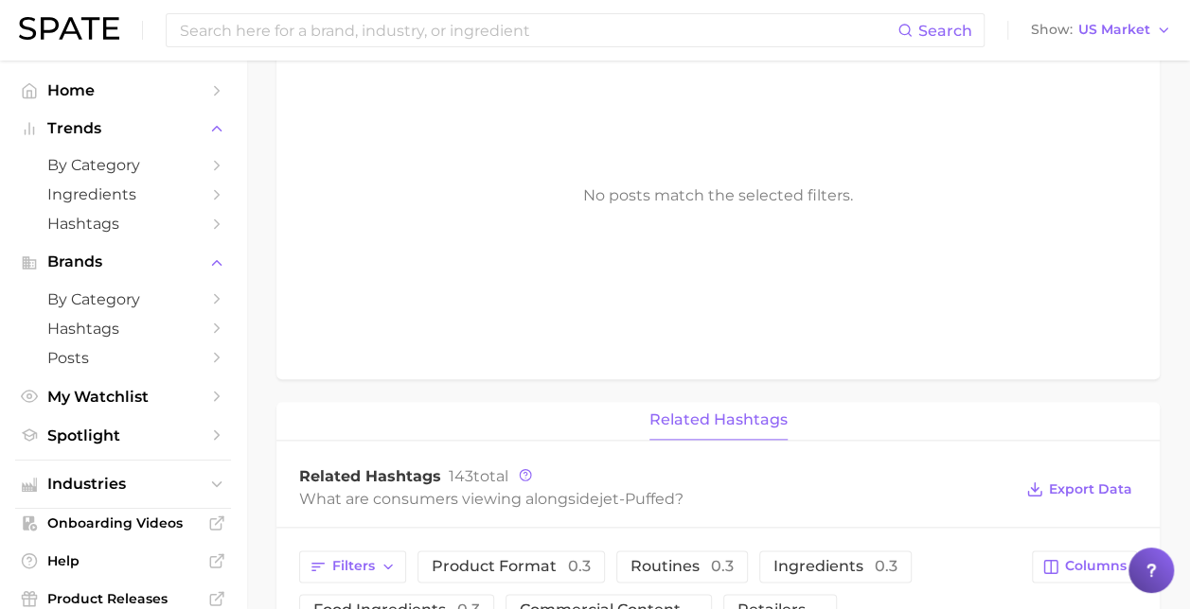
scroll to position [852, 0]
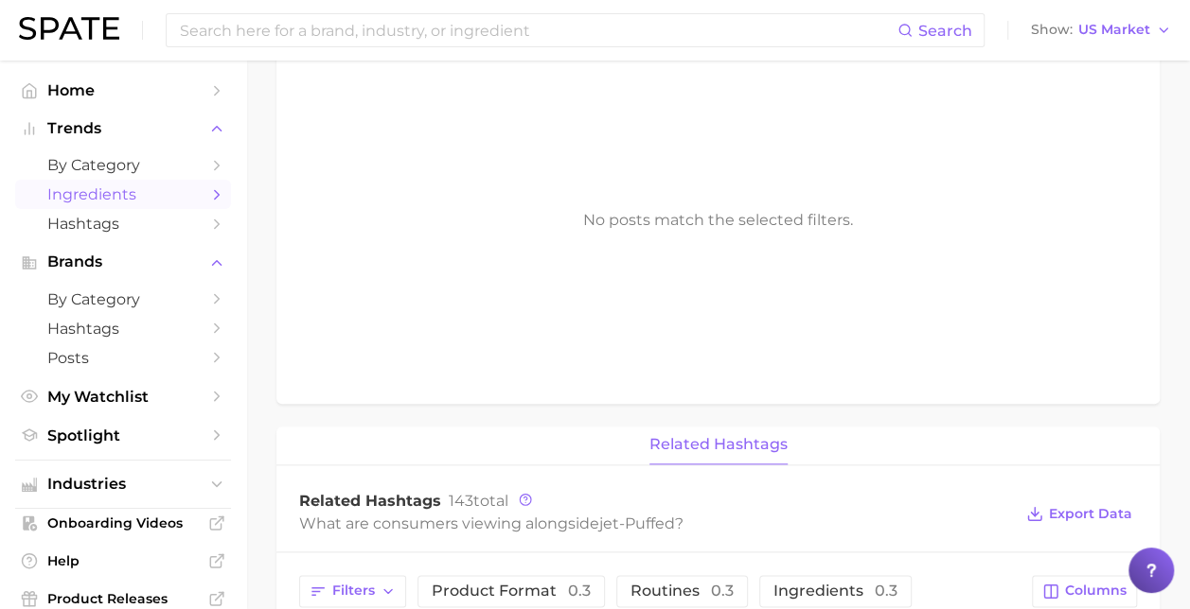
click at [183, 191] on span "Ingredients" at bounding box center [122, 194] width 151 height 18
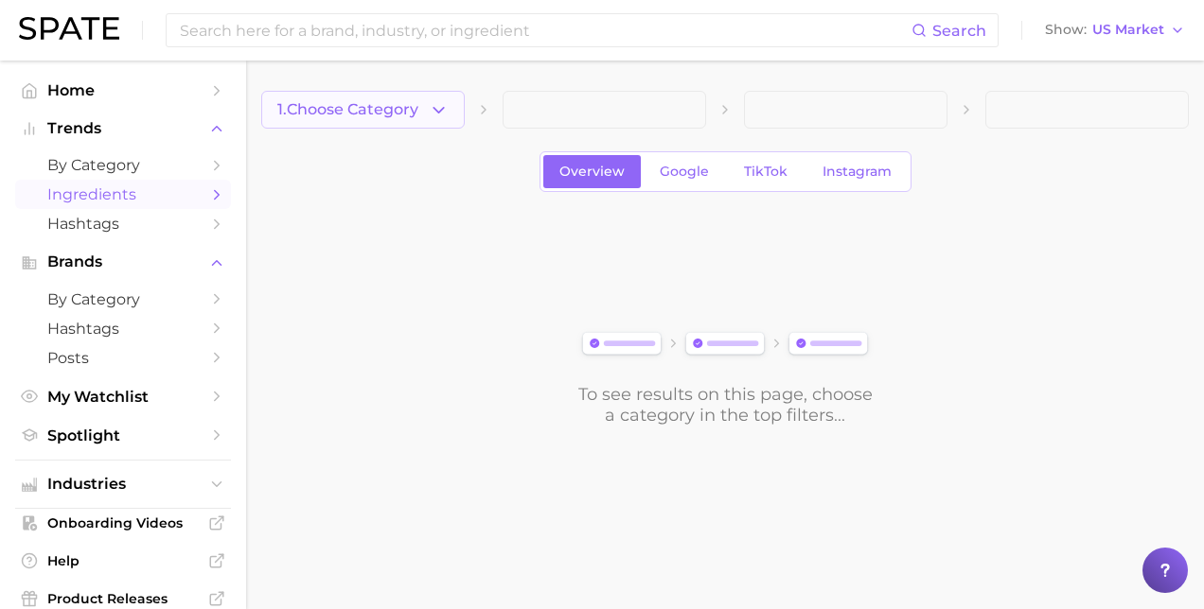
click at [362, 101] on span "1. Choose Category" at bounding box center [347, 109] width 141 height 17
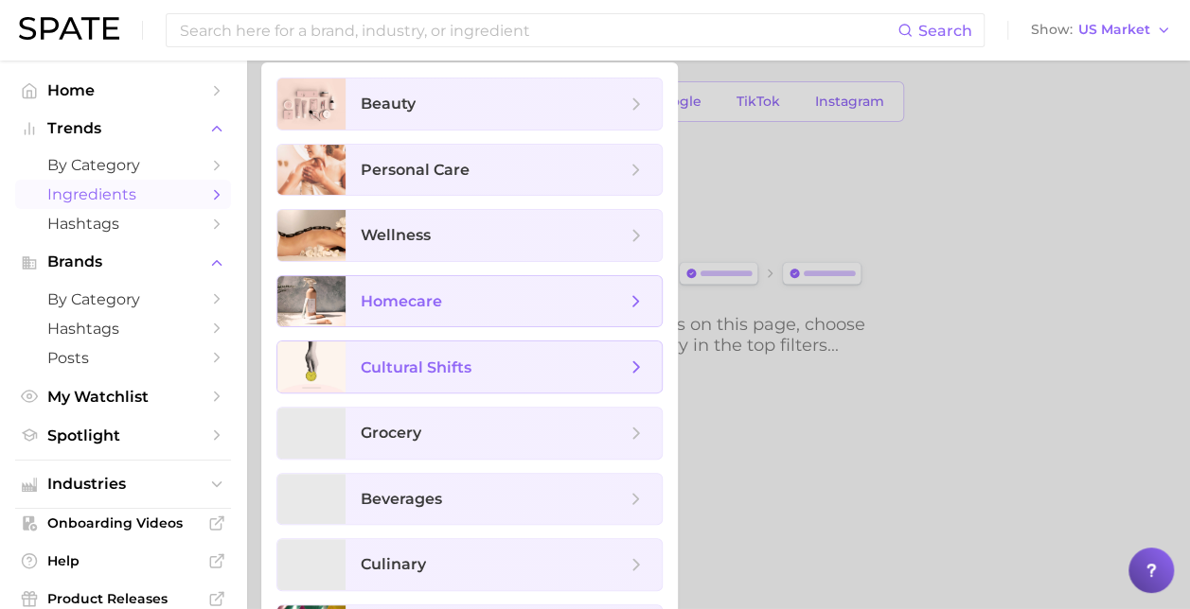
scroll to position [127, 0]
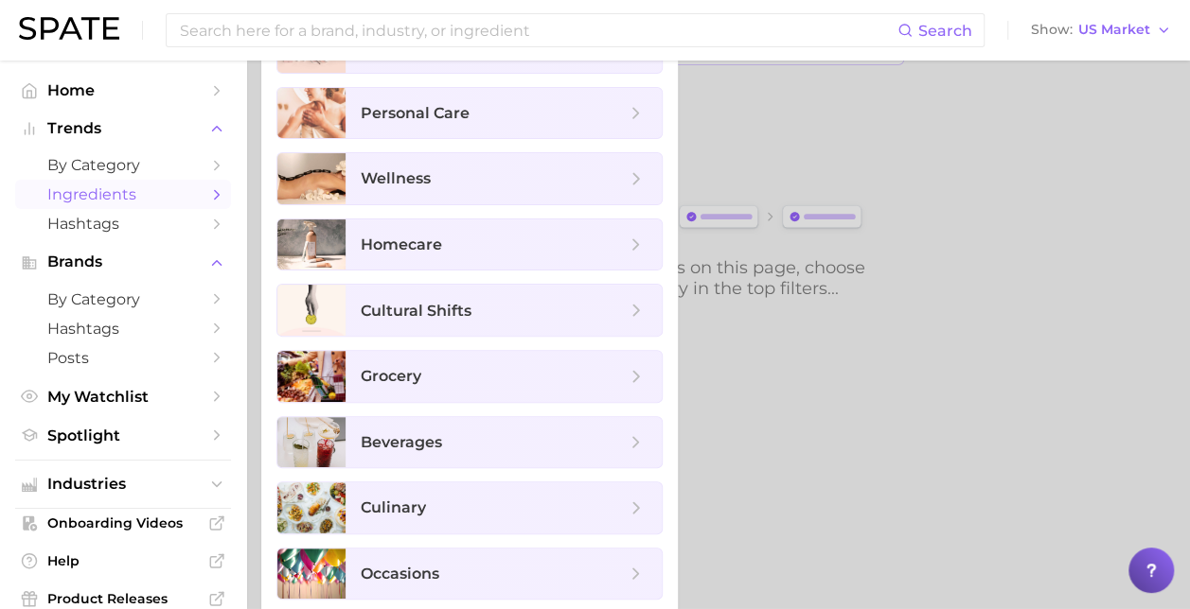
click at [208, 193] on icon "Sidebar" at bounding box center [216, 194] width 17 height 17
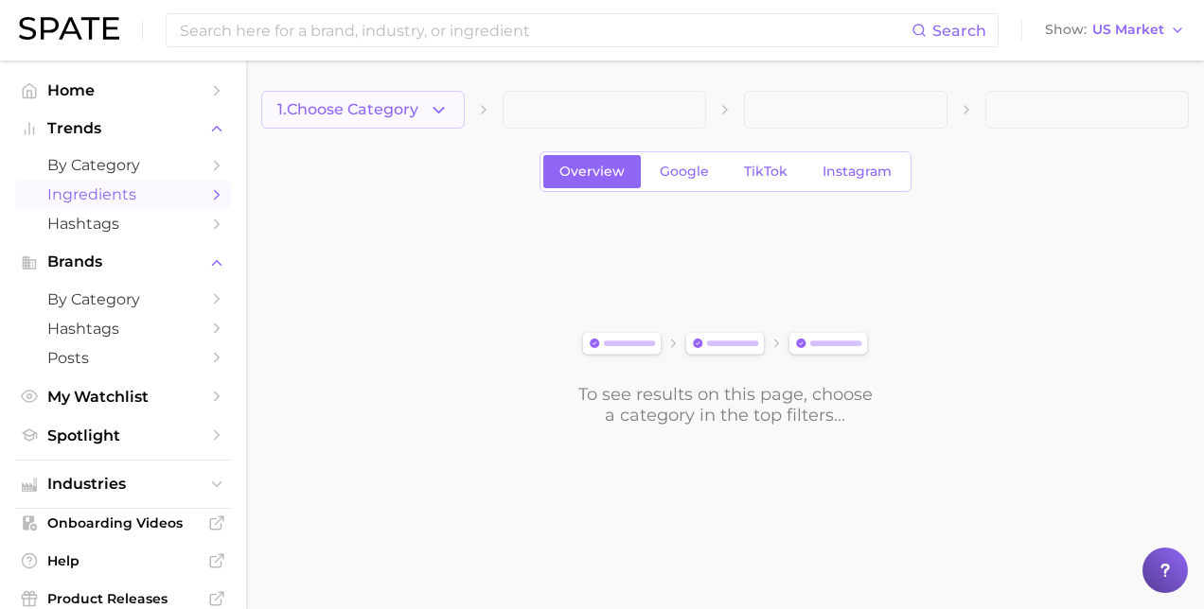
click at [399, 125] on button "1. Choose Category" at bounding box center [362, 110] width 203 height 38
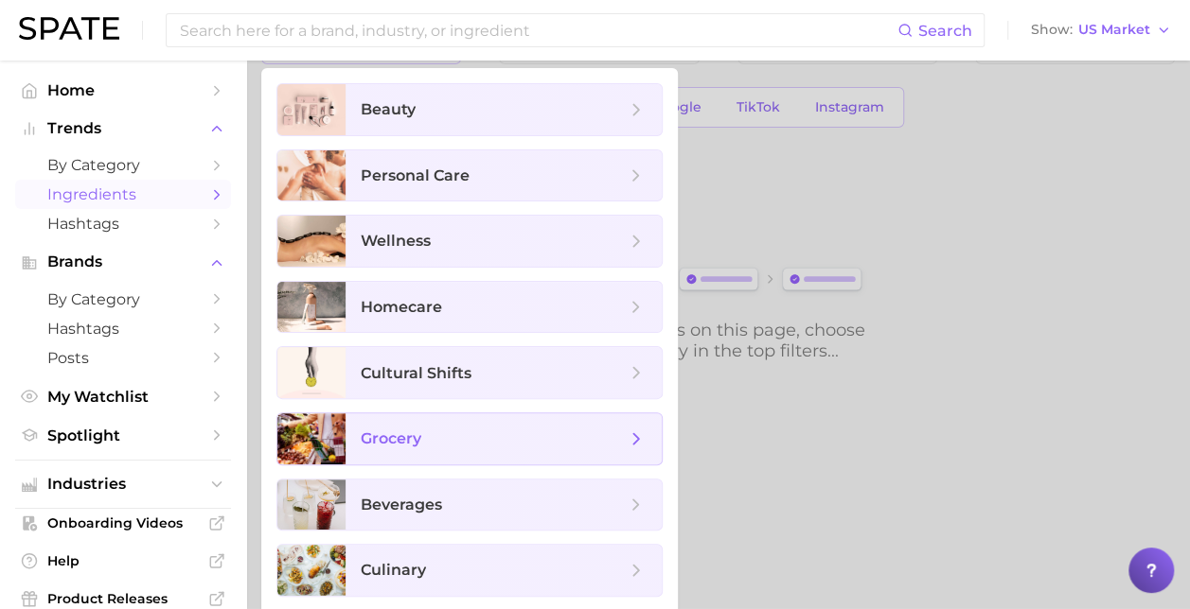
scroll to position [127, 0]
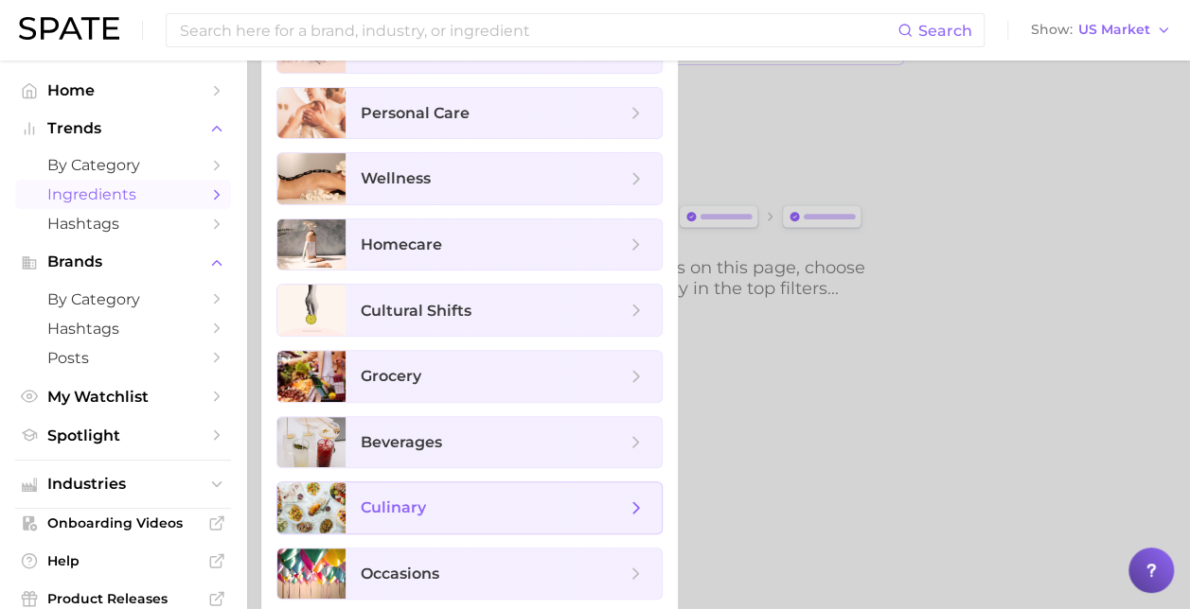
click at [590, 504] on span "culinary" at bounding box center [493, 508] width 265 height 21
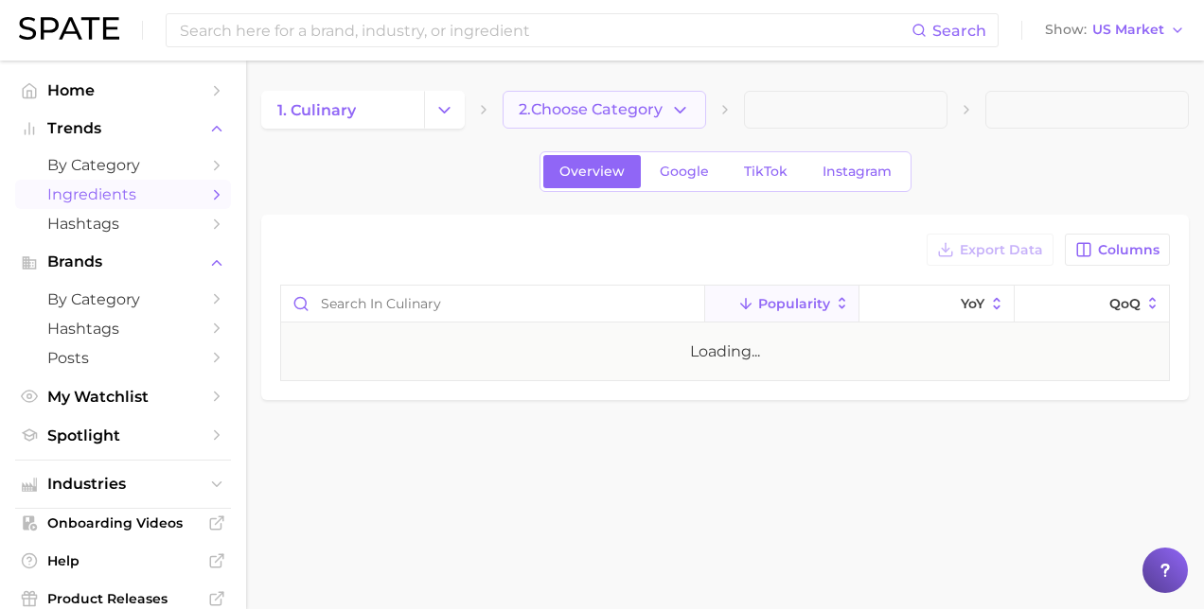
click at [649, 106] on span "2. Choose Category" at bounding box center [591, 109] width 144 height 17
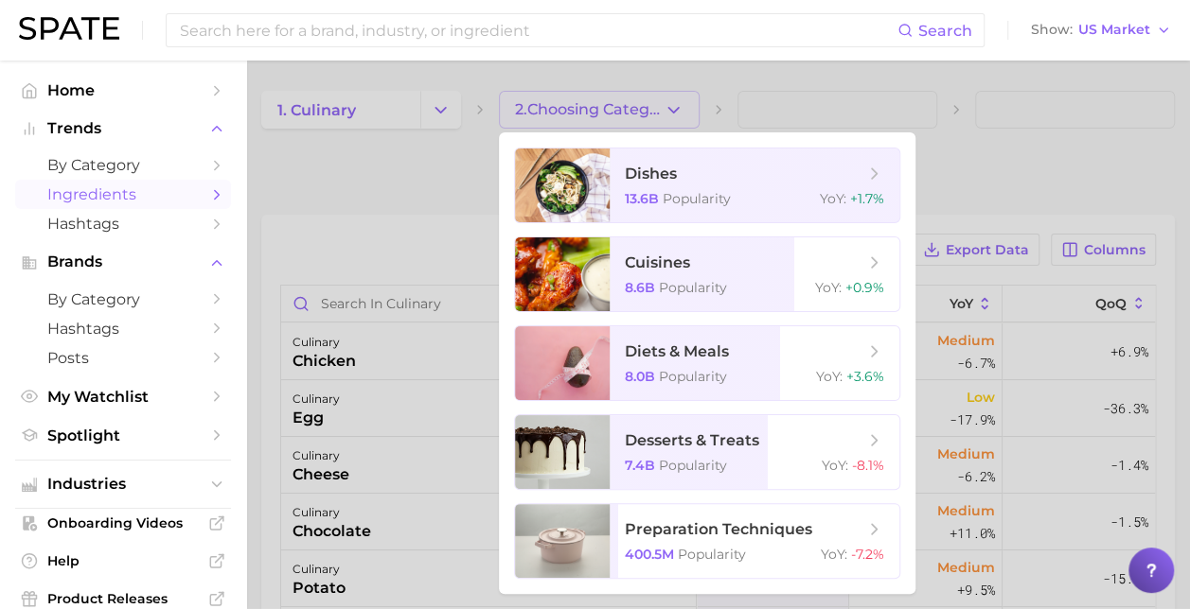
click at [405, 111] on div at bounding box center [595, 304] width 1190 height 609
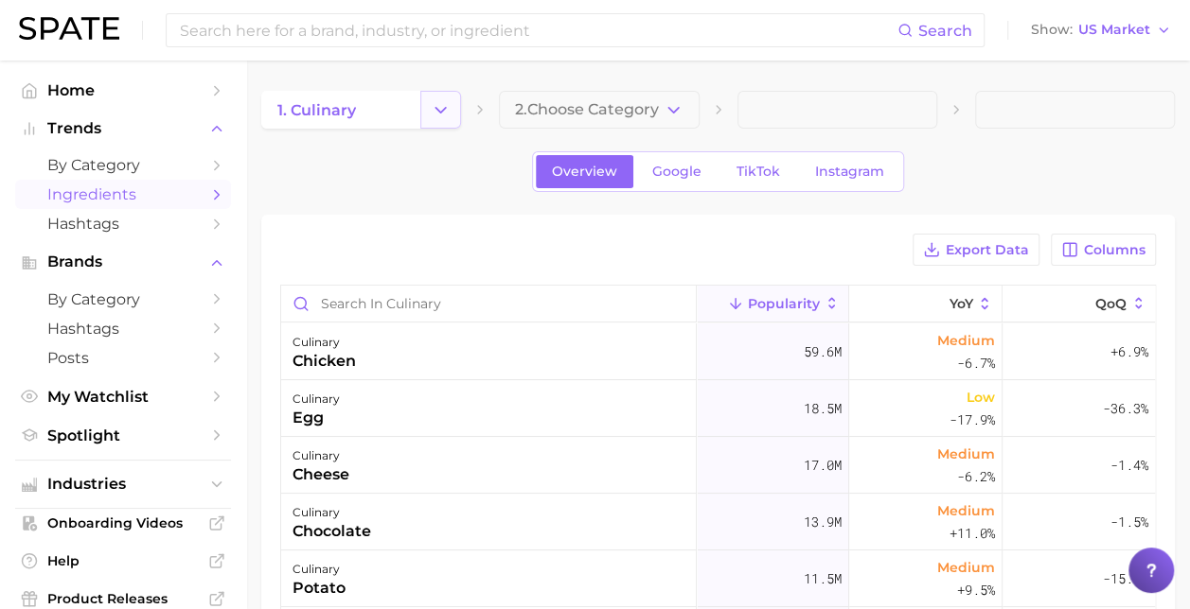
click at [460, 115] on button "Change Category" at bounding box center [440, 110] width 41 height 38
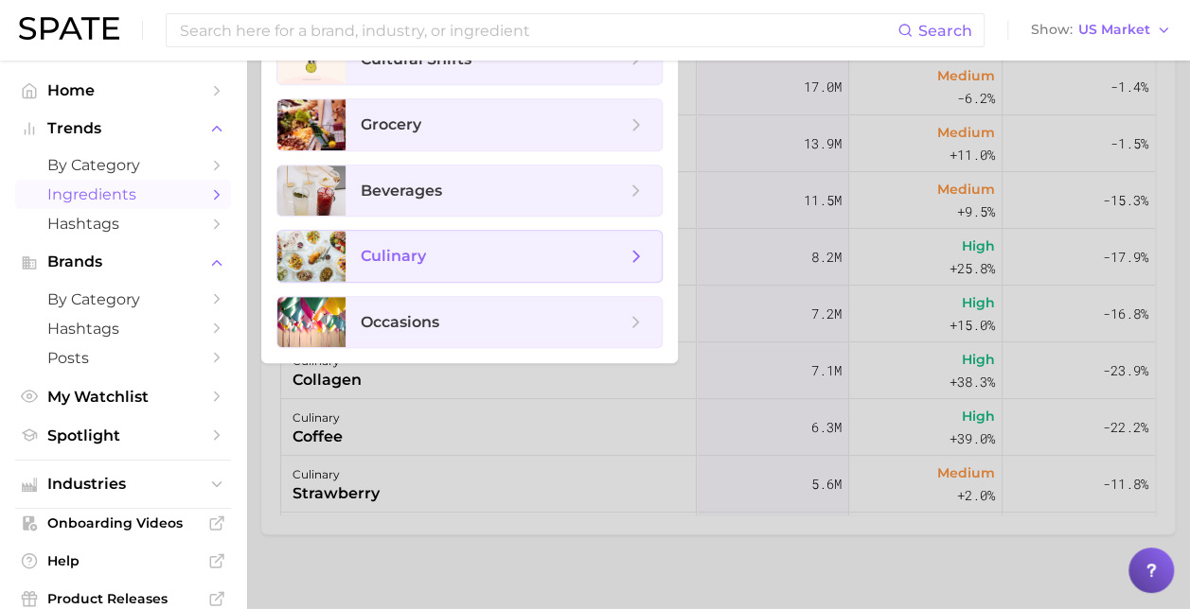
scroll to position [284, 0]
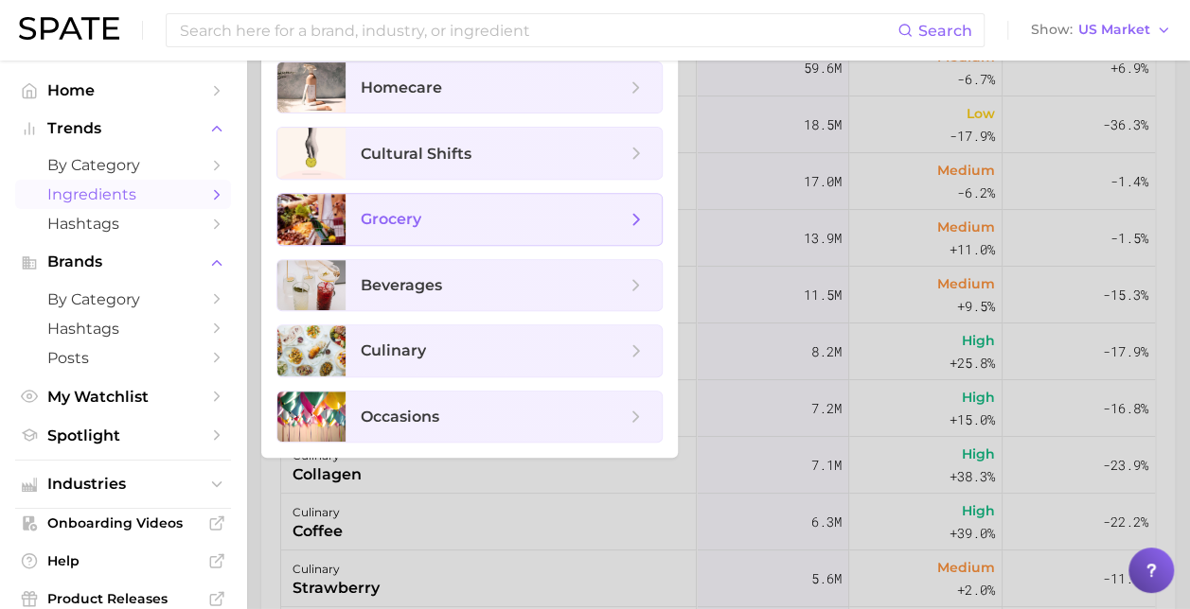
click at [470, 203] on span "grocery" at bounding box center [503, 219] width 316 height 51
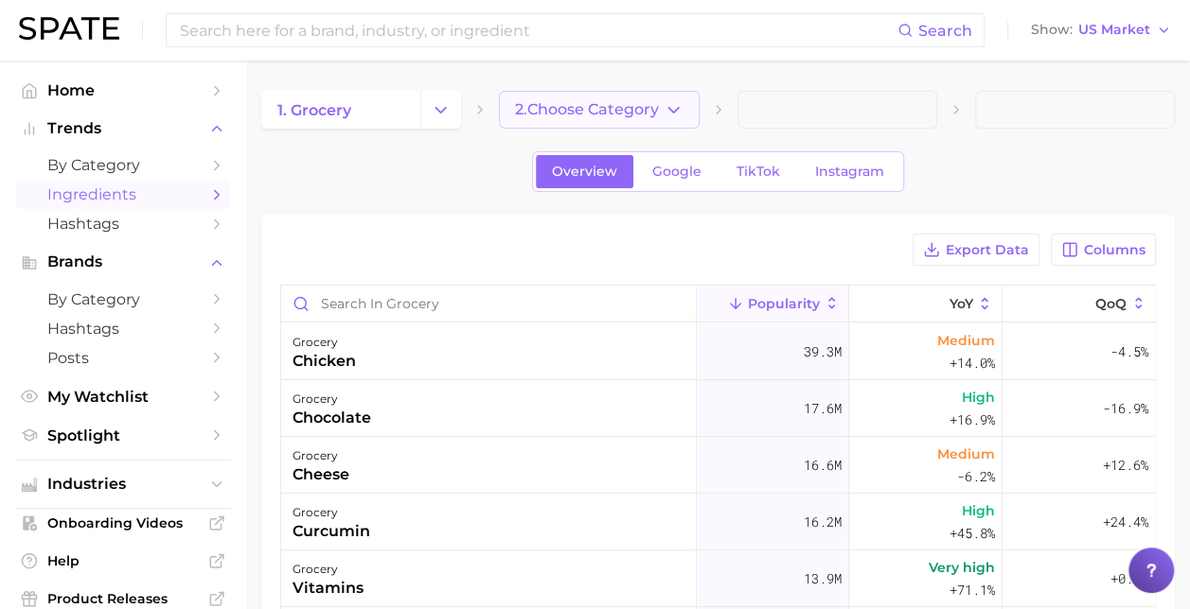
click at [648, 115] on span "2. Choose Category" at bounding box center [587, 109] width 144 height 17
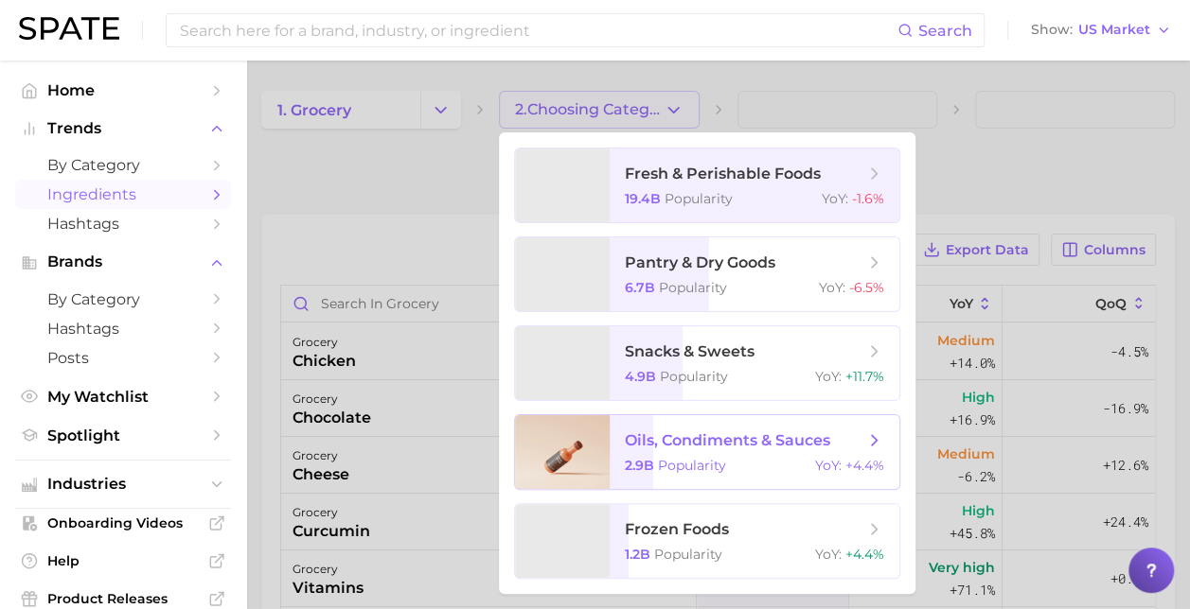
click at [765, 449] on span "oils, condiments & sauces" at bounding box center [727, 441] width 205 height 18
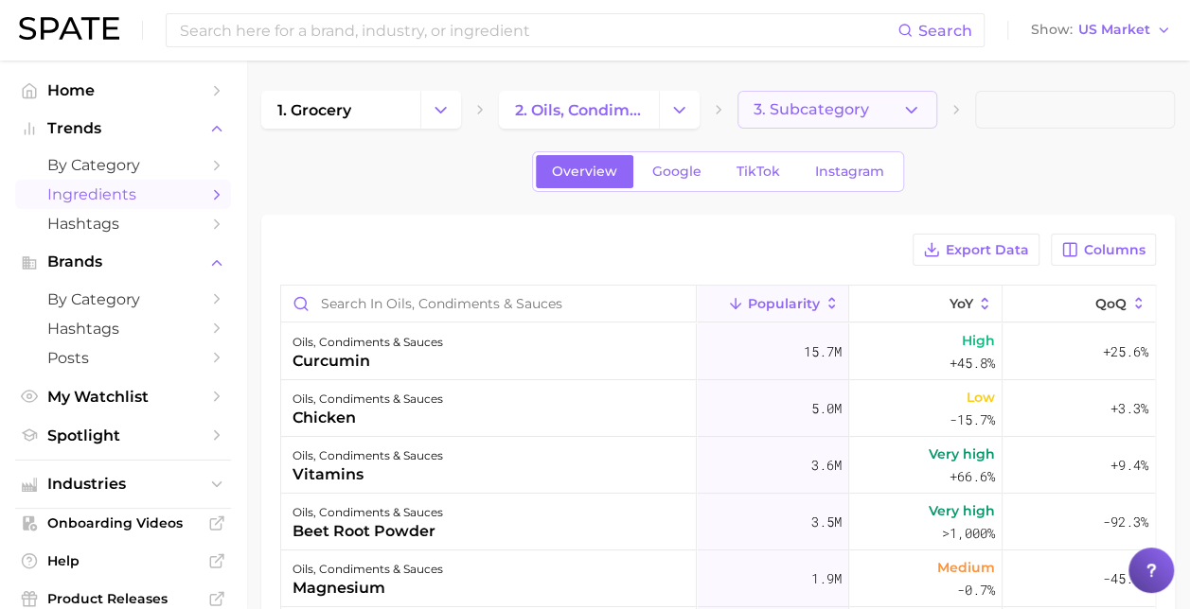
click at [917, 115] on icon "button" at bounding box center [911, 110] width 20 height 20
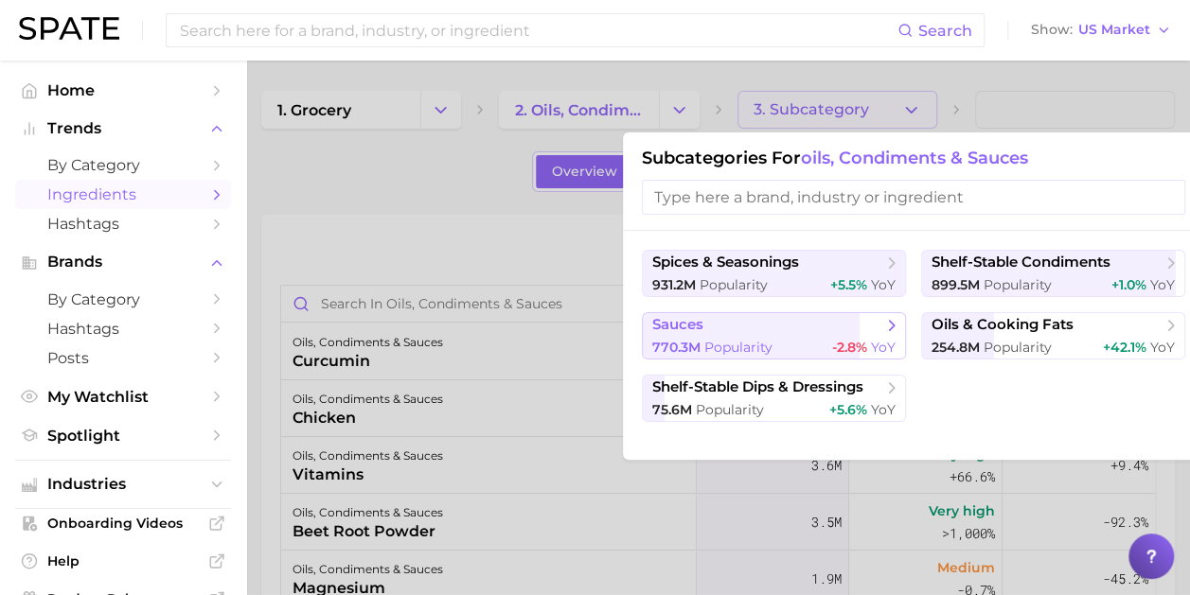
click at [771, 339] on div "770.3m Popularity -2.8% YoY" at bounding box center [773, 348] width 243 height 18
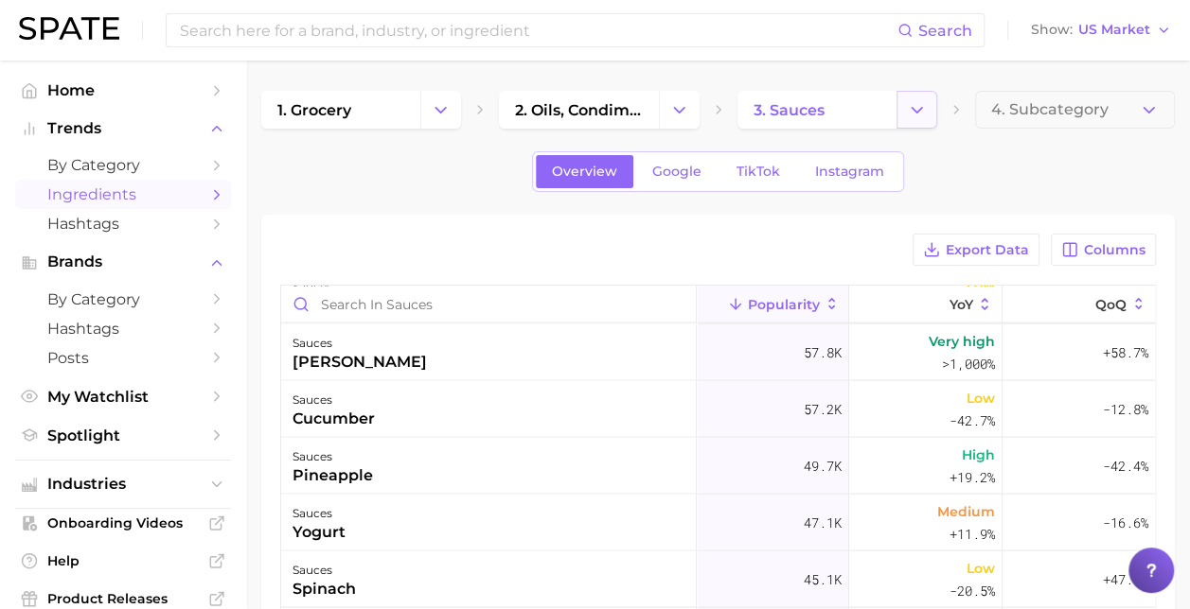
click at [909, 114] on icon "Change Category" at bounding box center [917, 110] width 20 height 20
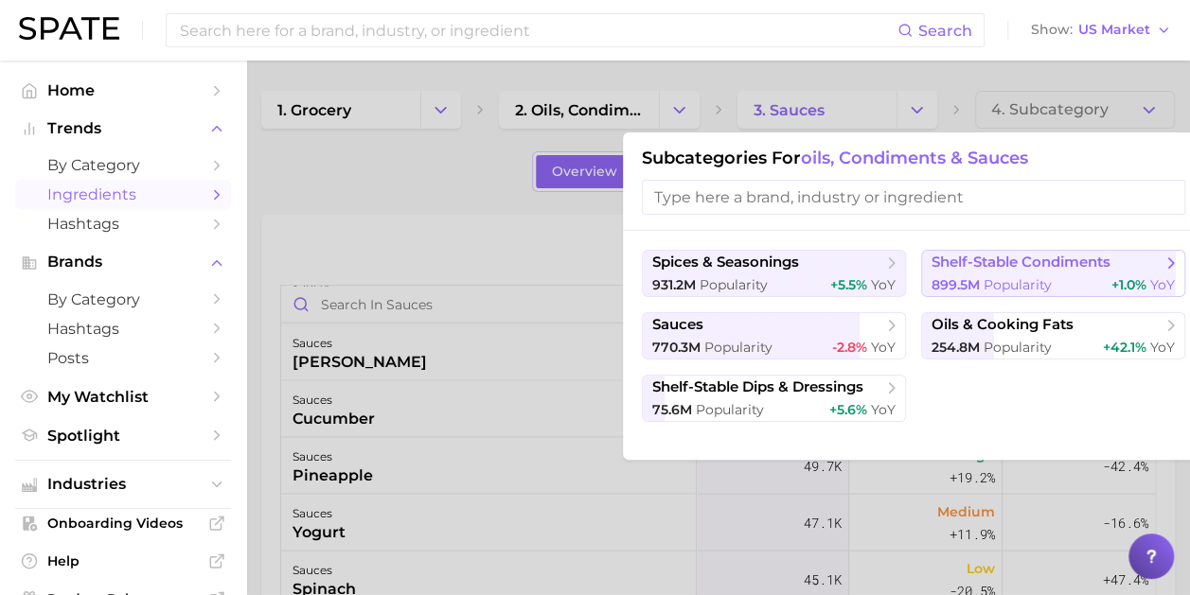
click at [987, 291] on span "Popularity" at bounding box center [1017, 284] width 68 height 17
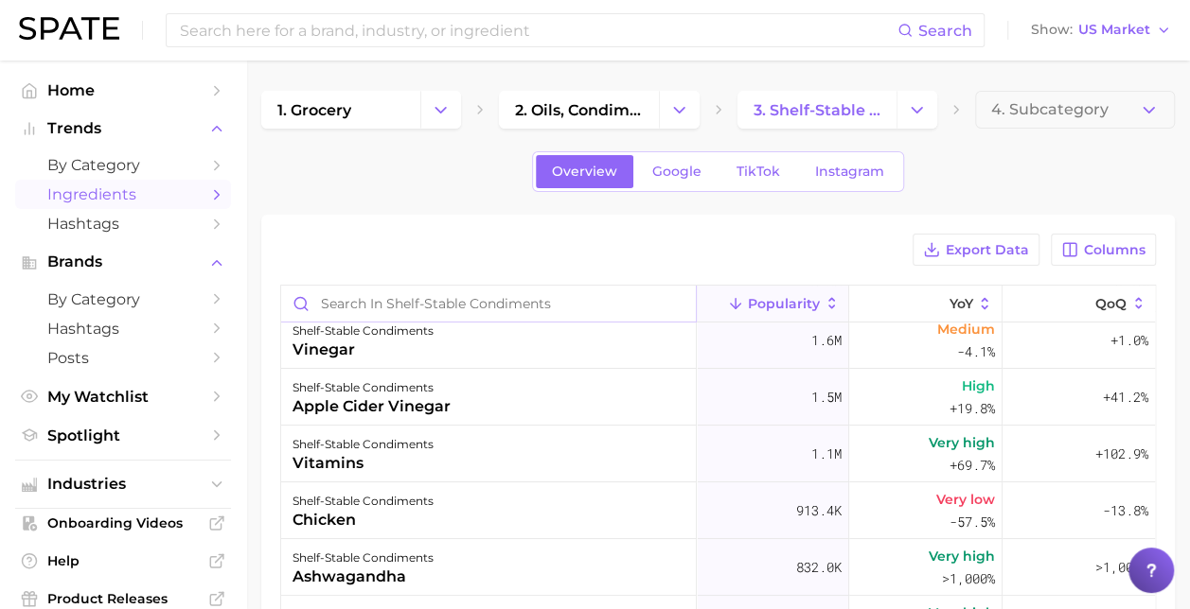
scroll to position [95, 0]
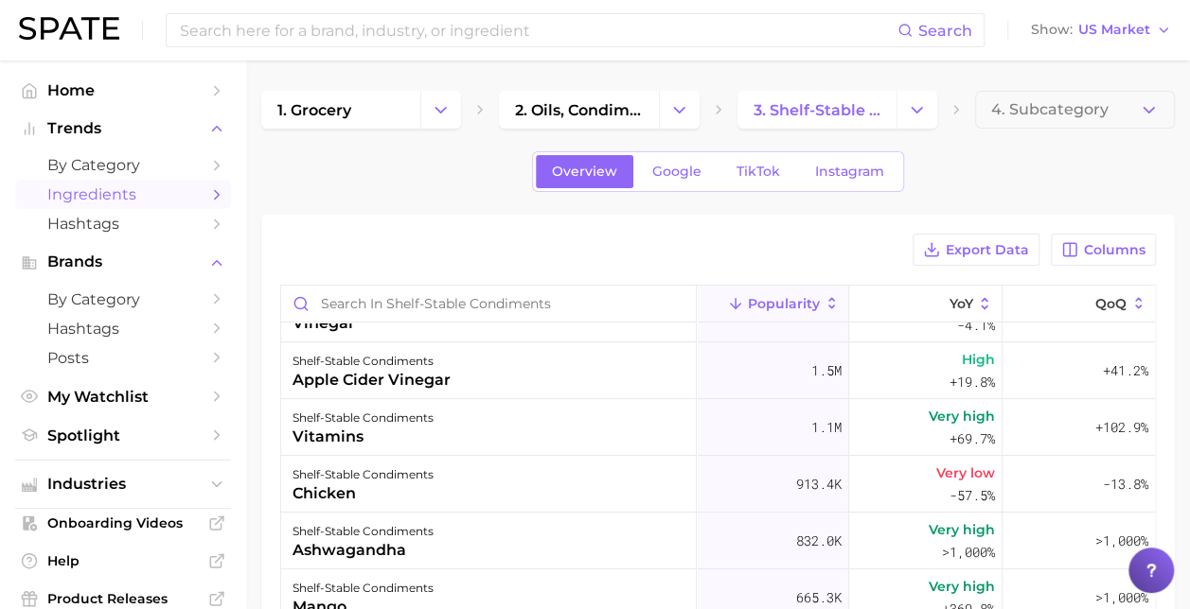
click at [157, 197] on span "Ingredients" at bounding box center [122, 194] width 151 height 18
click at [57, 40] on link at bounding box center [69, 30] width 100 height 26
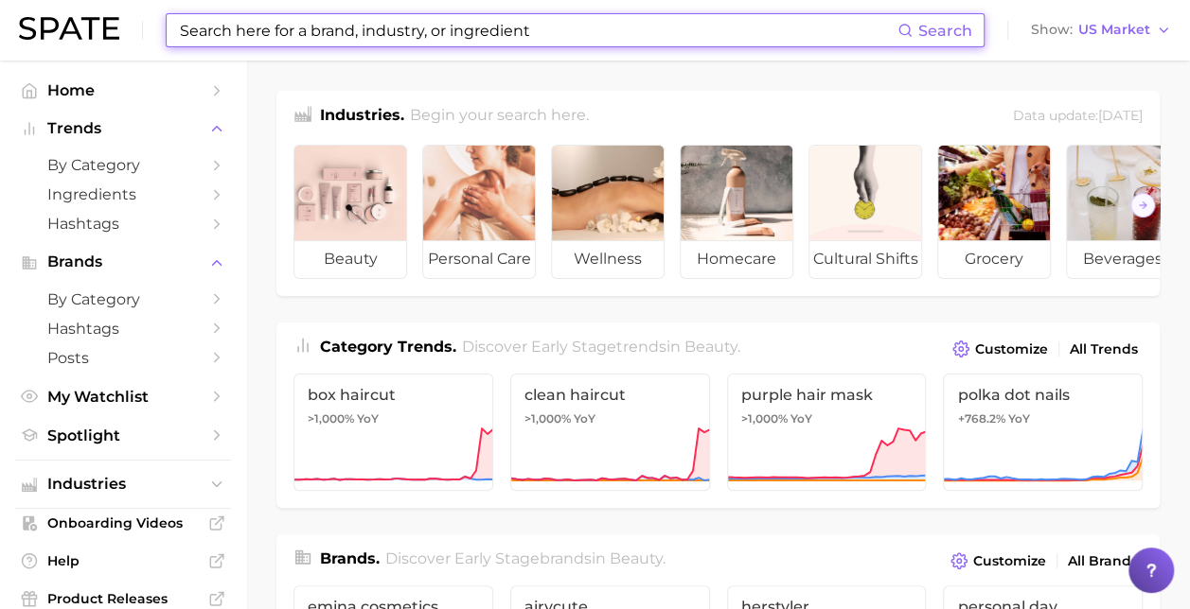
click at [430, 37] on input at bounding box center [537, 30] width 719 height 32
paste input "Nestle Toll House, Hawaiian Rolls +18.9% Predicted YoY (Spate), Jet Puffed"
type input "Nestle Toll House, Hawaiian Rolls +18.9% Predicted YoY (Spate), Jet Puffed"
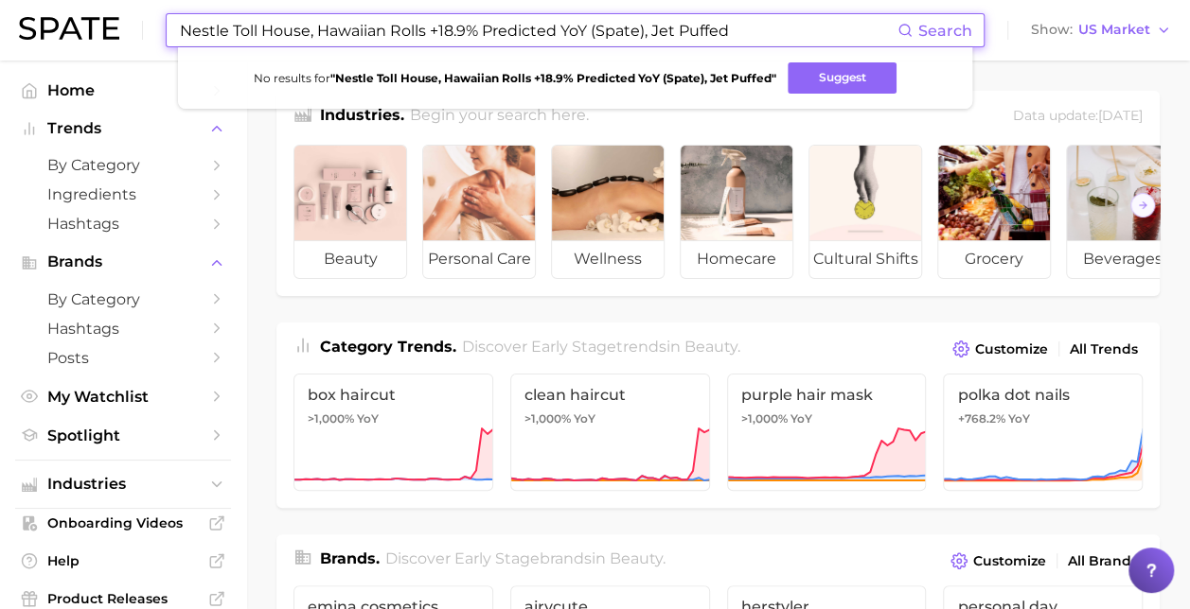
drag, startPoint x: 751, startPoint y: 28, endPoint x: 75, endPoint y: 12, distance: 676.8
click at [75, 12] on div "Nestle Toll House, Hawaiian Rolls +18.9% Predicted YoY (Spate), Jet Puffed Sear…" at bounding box center [595, 30] width 1152 height 61
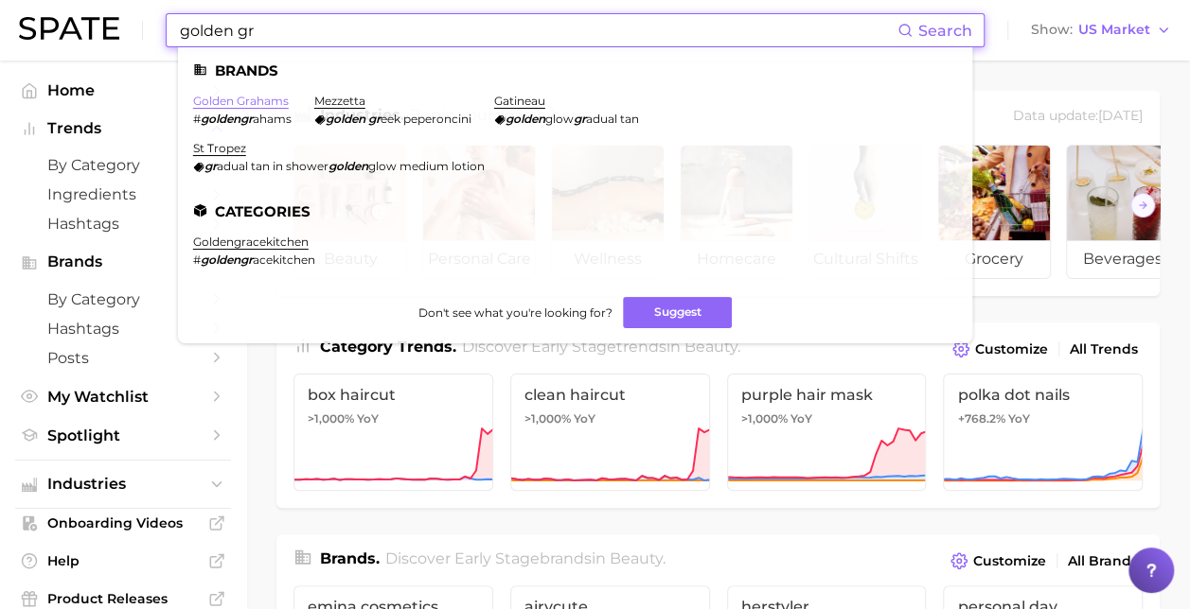
type input "golden gr"
click at [269, 97] on link "golden grahams" at bounding box center [241, 101] width 96 height 14
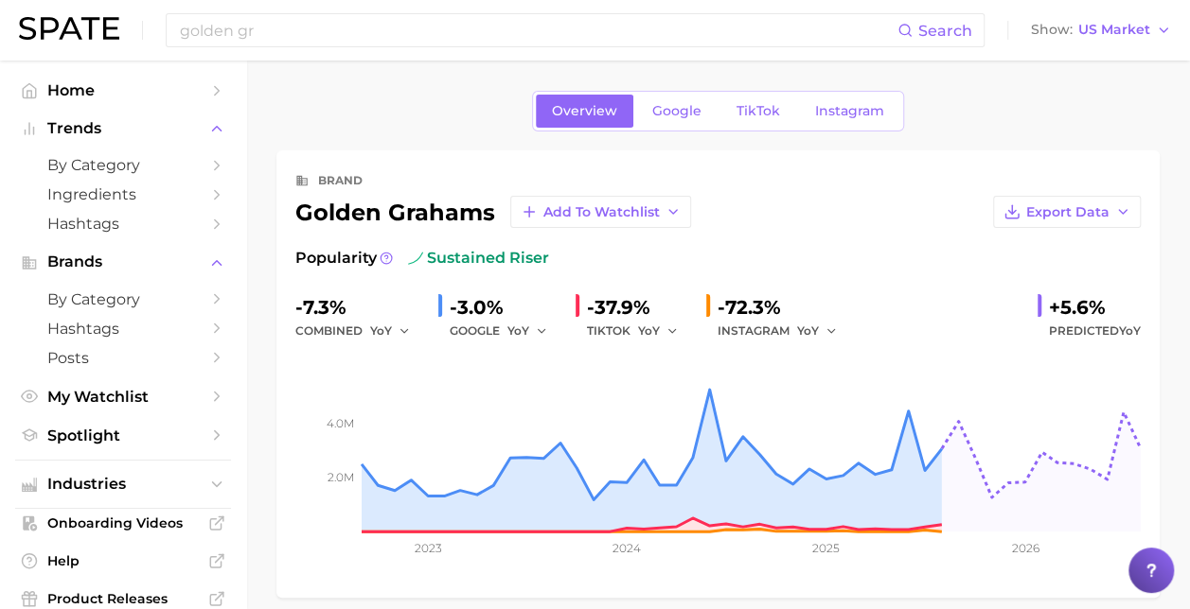
scroll to position [189, 0]
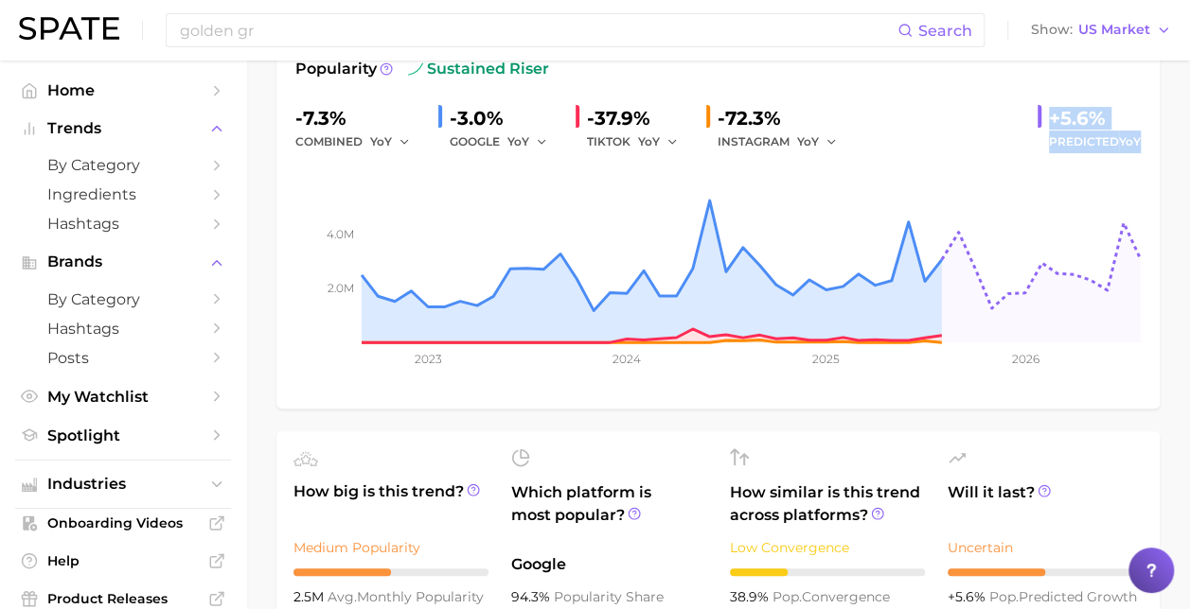
drag, startPoint x: 1049, startPoint y: 116, endPoint x: 1147, endPoint y: 140, distance: 101.2
click at [1147, 140] on div "brand golden grahams Add to Watchlist Export Data Popularity sustained riser -7…" at bounding box center [717, 185] width 883 height 448
drag, startPoint x: 1147, startPoint y: 140, endPoint x: 1098, endPoint y: 142, distance: 49.2
copy div "+5.6% Predicted YoY"
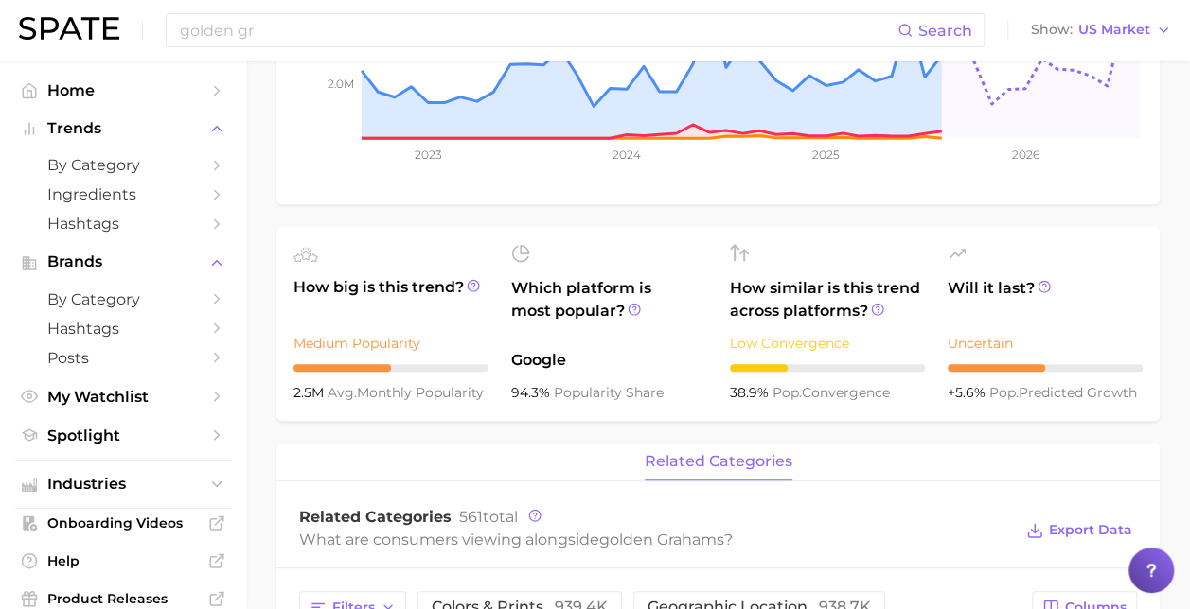
scroll to position [662, 0]
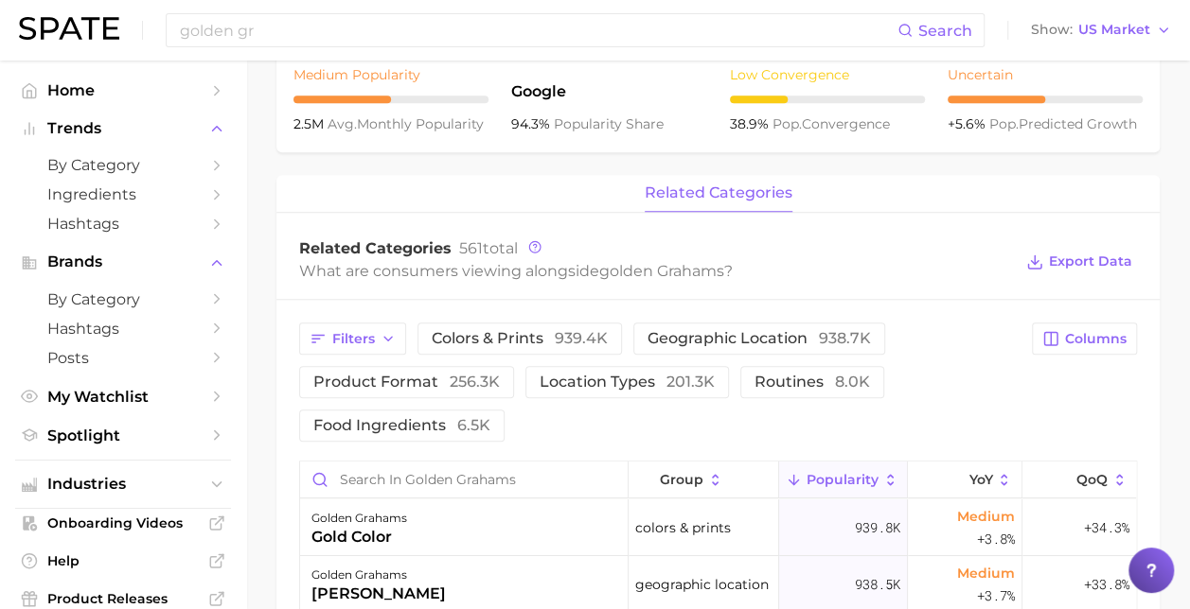
click at [273, 164] on main "Overview Google TikTok Instagram brand golden grahams Add to Watchlist Export D…" at bounding box center [718, 293] width 944 height 1790
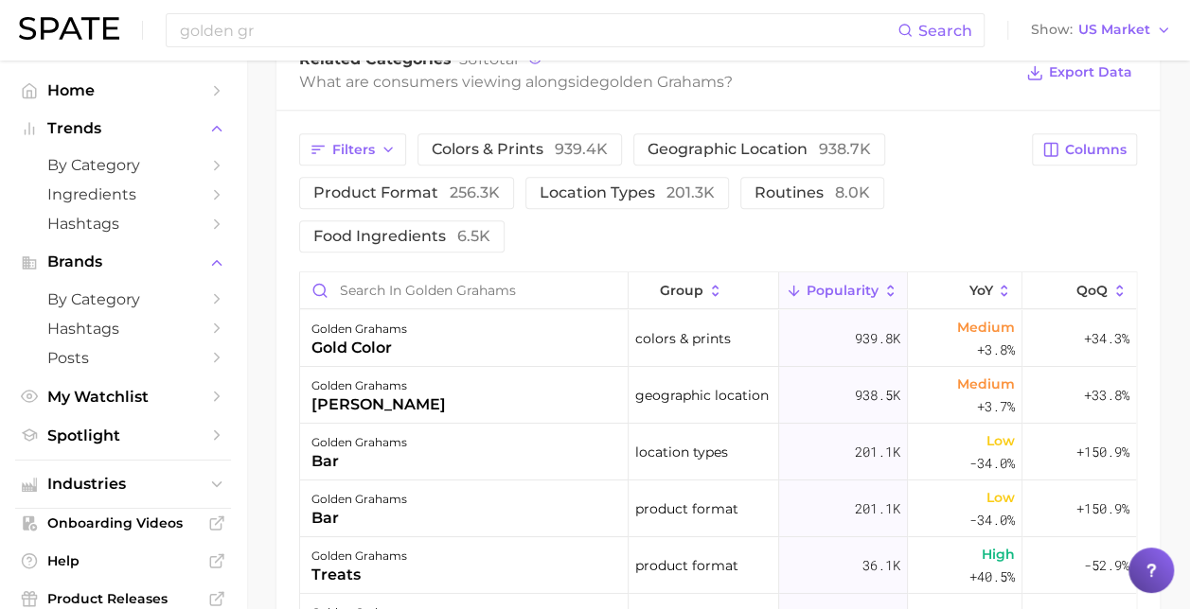
scroll to position [1041, 0]
